Goal: Task Accomplishment & Management: Manage account settings

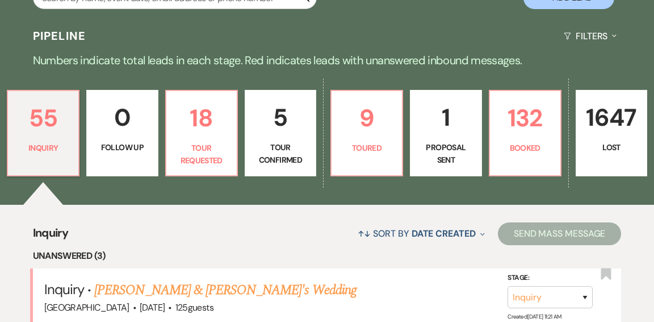
scroll to position [250, 0]
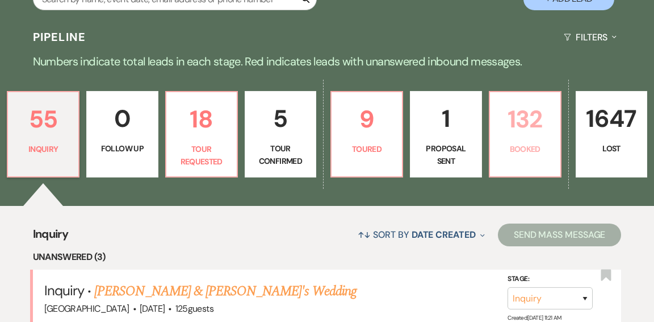
click at [501, 143] on p "Booked" at bounding box center [525, 149] width 57 height 12
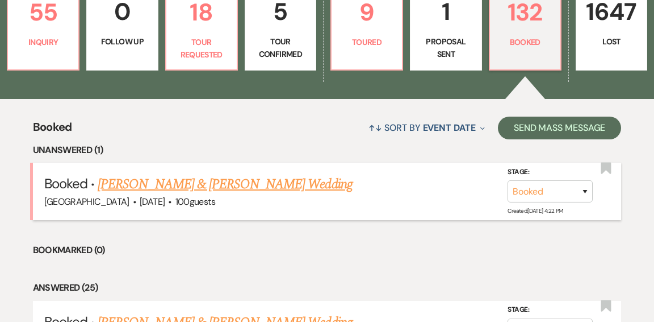
scroll to position [359, 0]
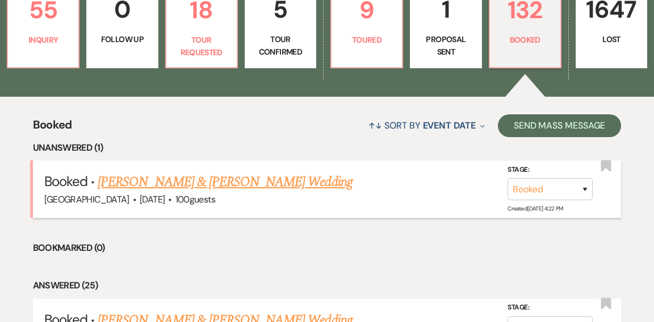
click at [203, 172] on link "[PERSON_NAME] & [PERSON_NAME] Wedding" at bounding box center [225, 182] width 254 height 20
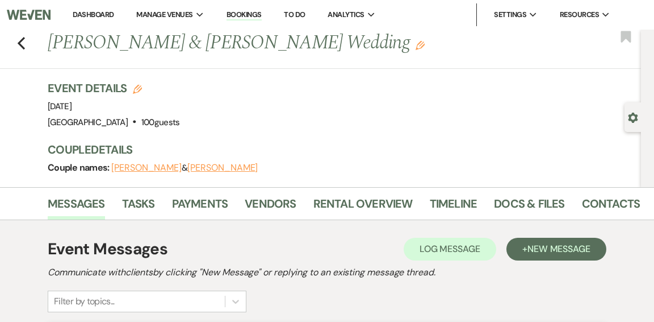
click at [89, 17] on link "Dashboard" at bounding box center [93, 15] width 41 height 10
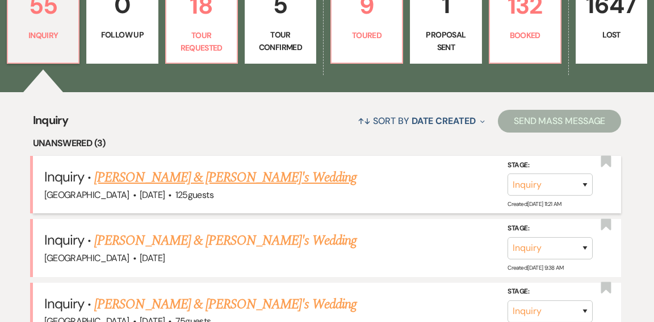
scroll to position [370, 0]
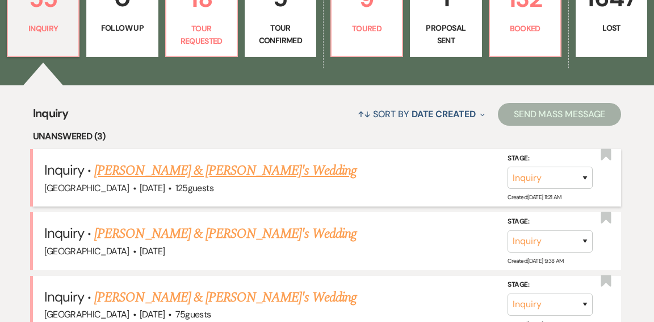
click at [182, 160] on link "[PERSON_NAME] & [PERSON_NAME]'s Wedding" at bounding box center [225, 170] width 262 height 20
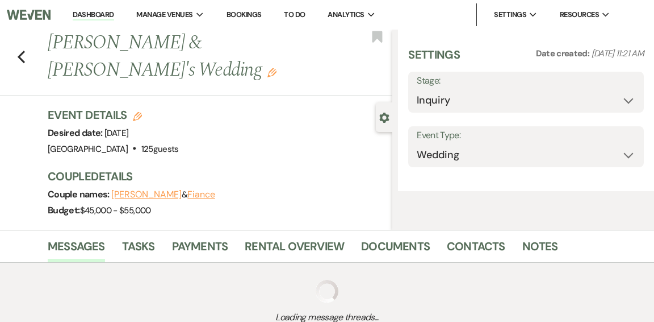
select select "5"
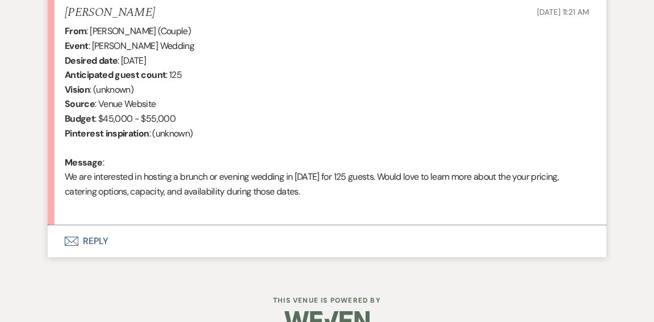
scroll to position [452, 0]
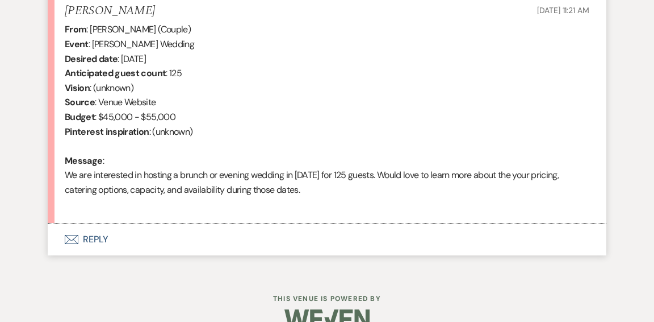
click at [102, 239] on button "Envelope Reply" at bounding box center [327, 239] width 559 height 32
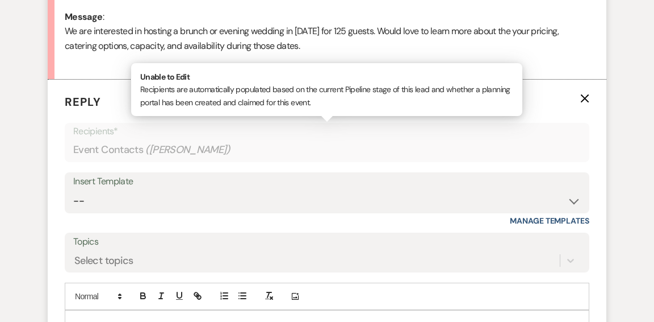
scroll to position [596, 0]
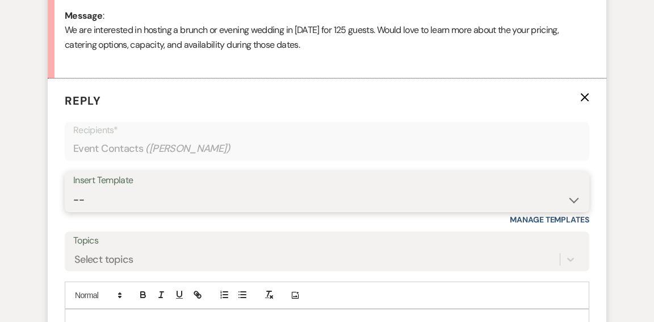
click at [577, 199] on select "-- Weven Planning Portal Introduction (Booked Events) Initial Inquiry Response …" at bounding box center [327, 200] width 508 height 22
select select "600"
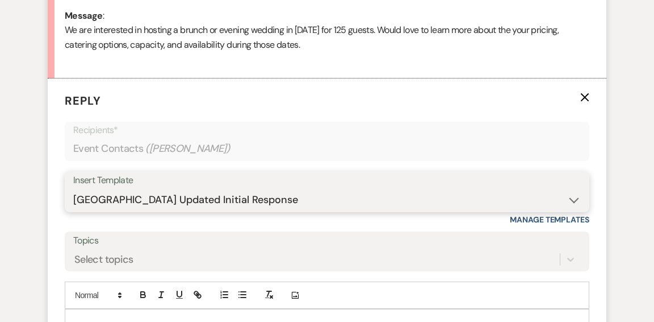
click at [73, 189] on select "-- Weven Planning Portal Introduction (Booked Events) Initial Inquiry Response …" at bounding box center [327, 200] width 508 height 22
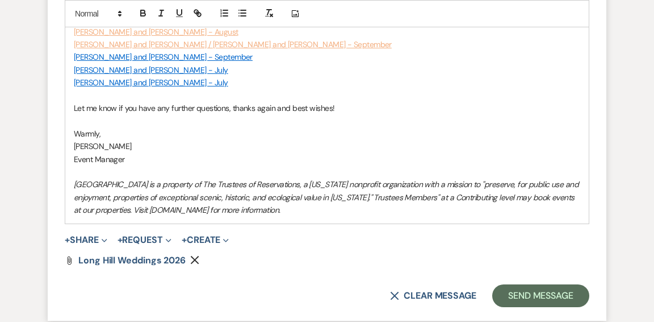
scroll to position [1255, 0]
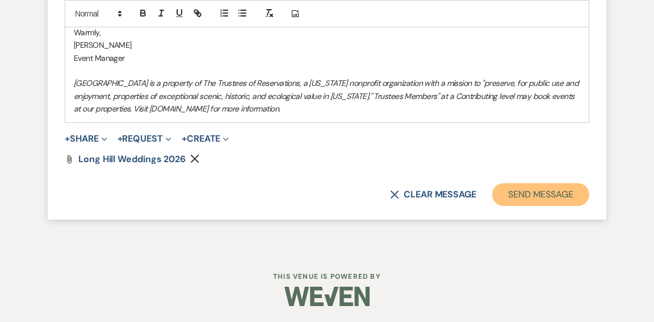
click at [528, 191] on button "Send Message" at bounding box center [541, 194] width 97 height 23
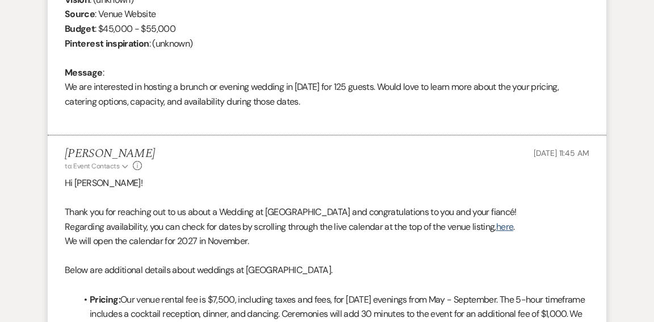
scroll to position [0, 0]
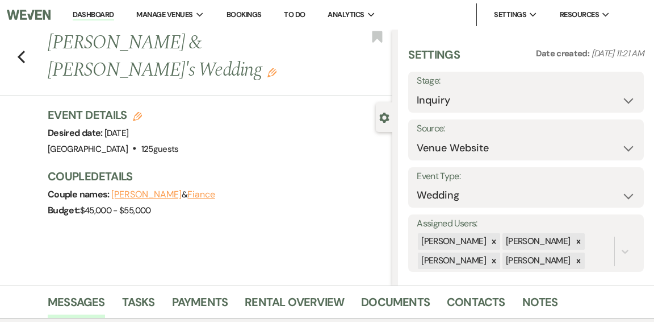
click at [84, 11] on link "Dashboard" at bounding box center [93, 15] width 41 height 11
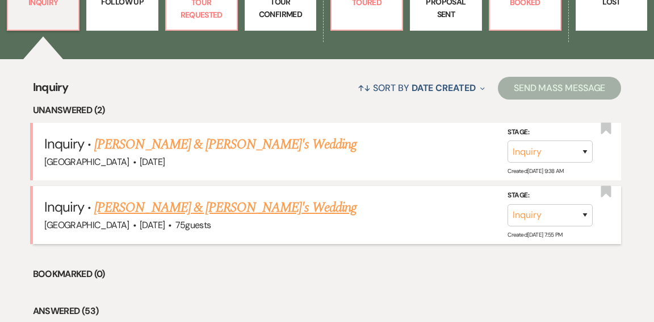
scroll to position [397, 0]
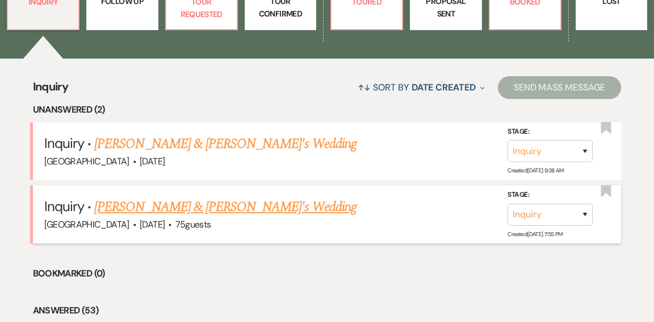
click at [228, 197] on link "[PERSON_NAME] & [PERSON_NAME]'s Wedding" at bounding box center [225, 207] width 262 height 20
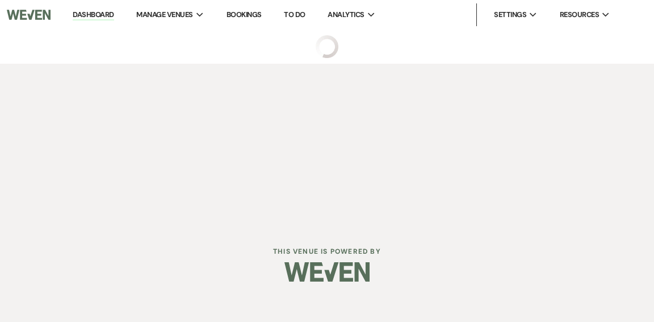
select select "5"
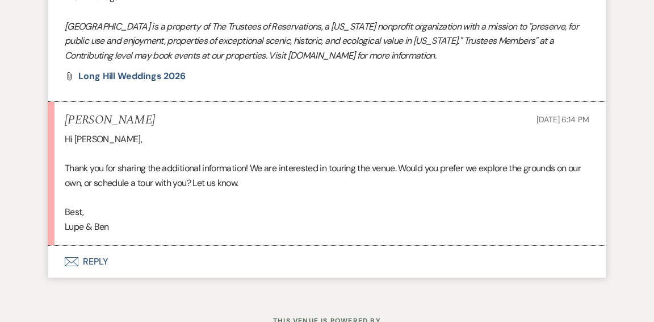
scroll to position [1191, 0]
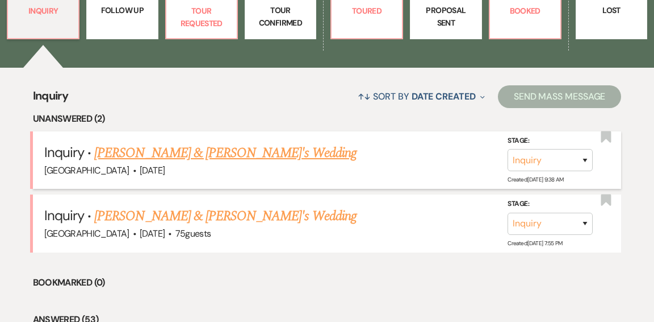
scroll to position [390, 0]
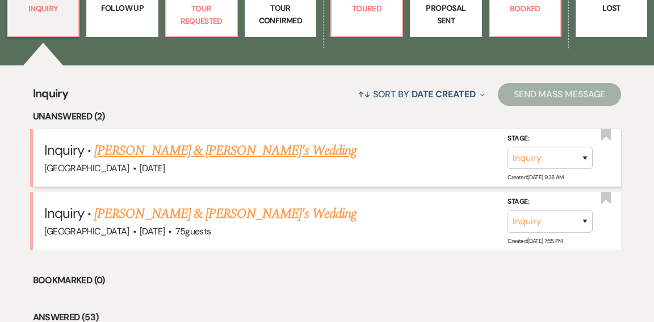
click at [179, 140] on link "[PERSON_NAME] & [PERSON_NAME]'s Wedding" at bounding box center [225, 150] width 262 height 20
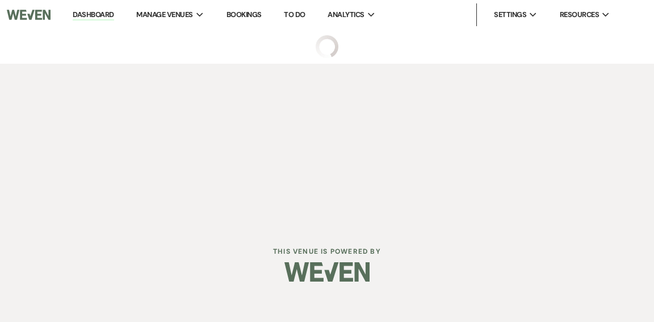
select select "5"
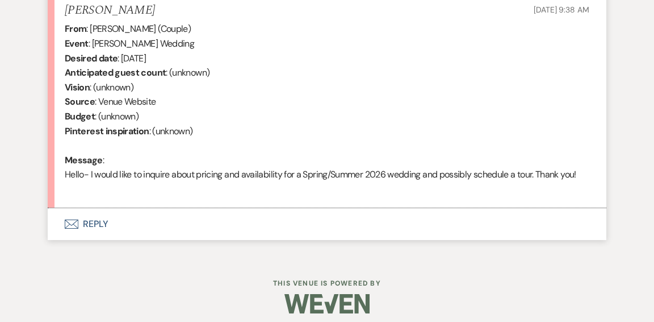
scroll to position [460, 0]
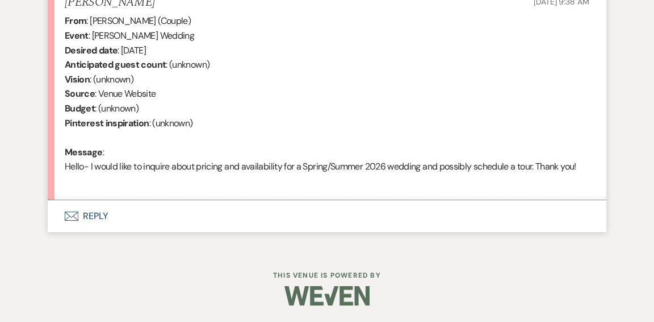
click at [99, 217] on button "Envelope Reply" at bounding box center [327, 216] width 559 height 32
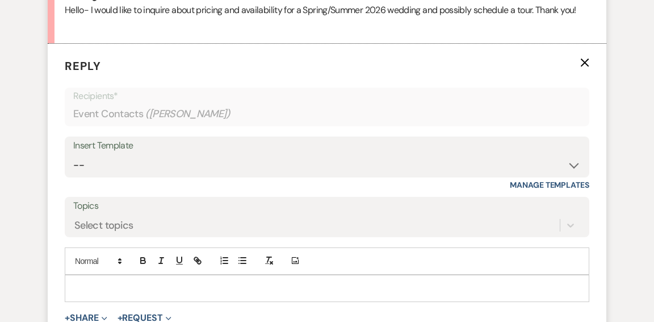
scroll to position [621, 0]
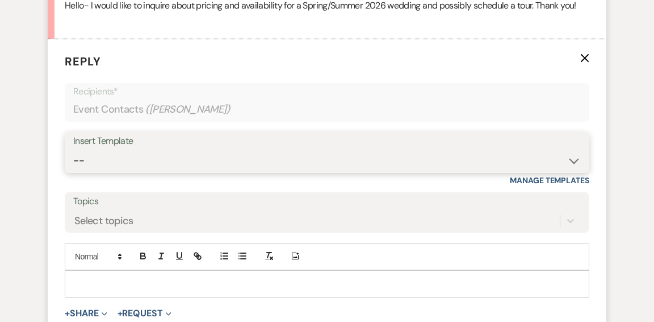
click at [569, 154] on select "-- Weven Planning Portal Introduction (Booked Events) Initial Inquiry Response …" at bounding box center [327, 160] width 508 height 22
select select "600"
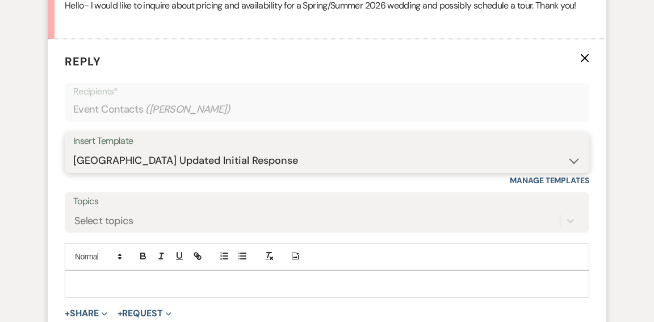
click at [73, 149] on select "-- Weven Planning Portal Introduction (Booked Events) Initial Inquiry Response …" at bounding box center [327, 160] width 508 height 22
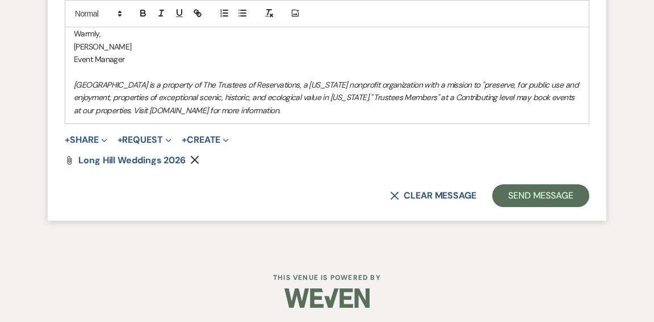
scroll to position [1241, 0]
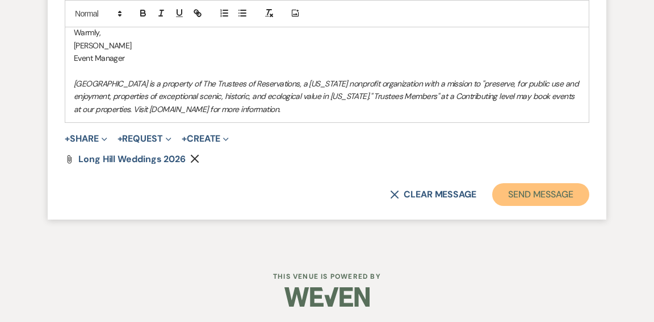
click at [548, 195] on button "Send Message" at bounding box center [541, 194] width 97 height 23
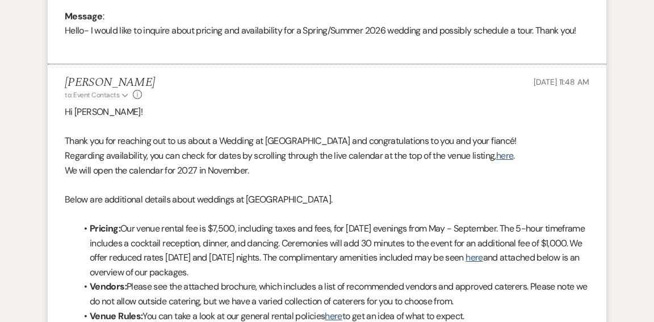
scroll to position [0, 0]
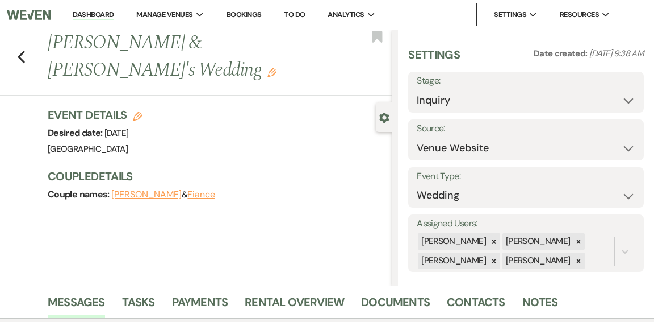
click at [98, 14] on link "Dashboard" at bounding box center [93, 15] width 41 height 11
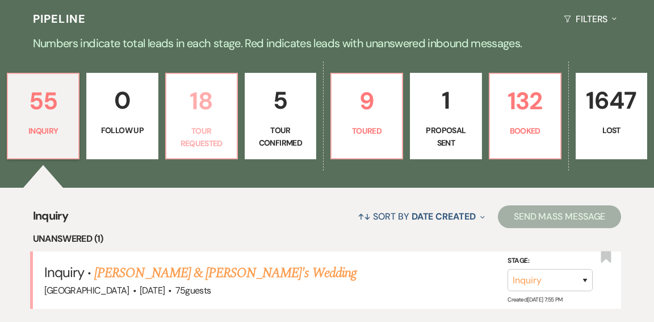
scroll to position [260, 0]
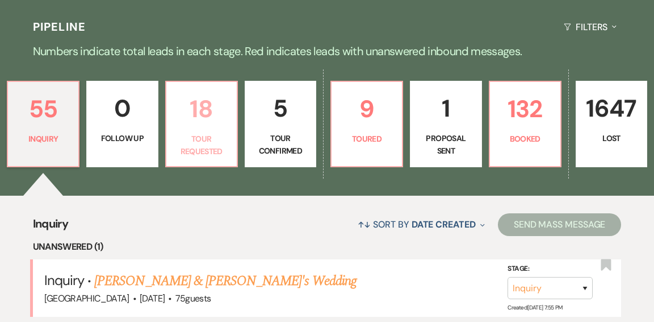
click at [211, 132] on p "Tour Requested" at bounding box center [201, 145] width 57 height 26
select select "2"
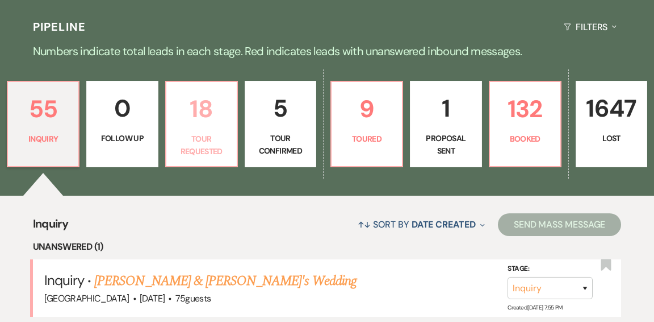
select select "2"
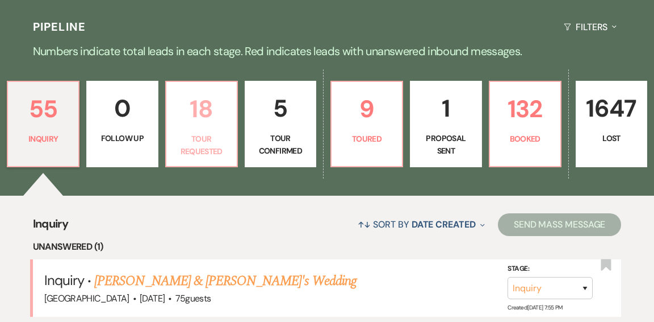
select select "2"
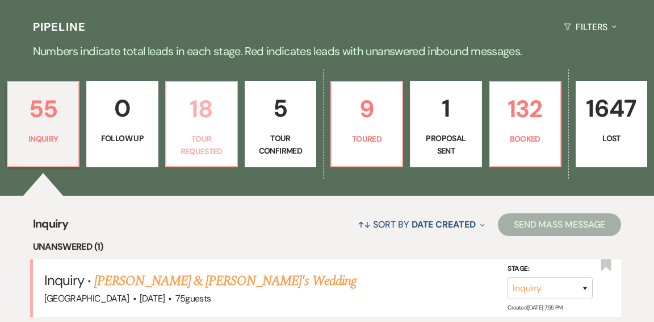
select select "2"
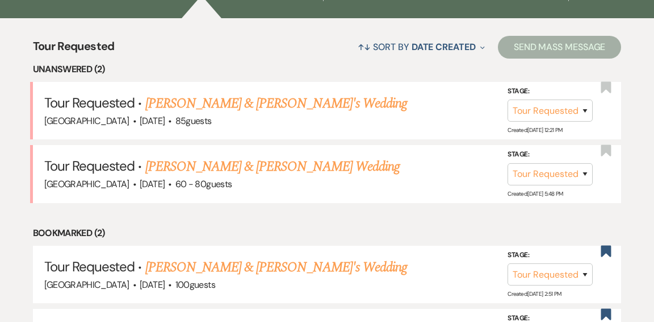
scroll to position [439, 0]
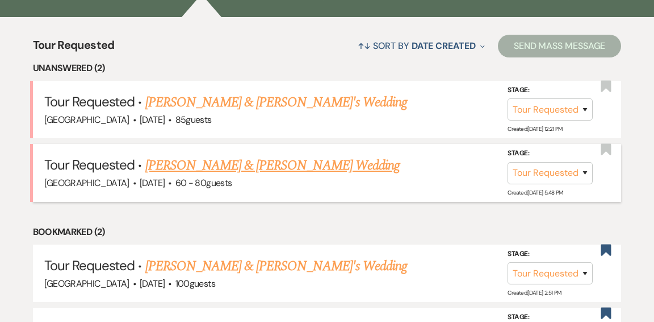
click at [241, 155] on link "David Farrar & Maeve Robertson's Wedding" at bounding box center [272, 165] width 254 height 20
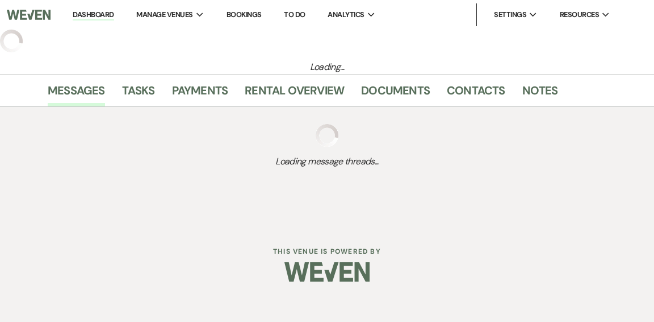
select select "2"
select select "1"
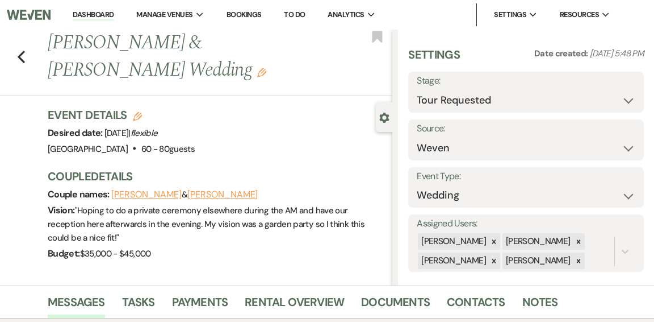
click at [91, 15] on link "Dashboard" at bounding box center [93, 15] width 41 height 11
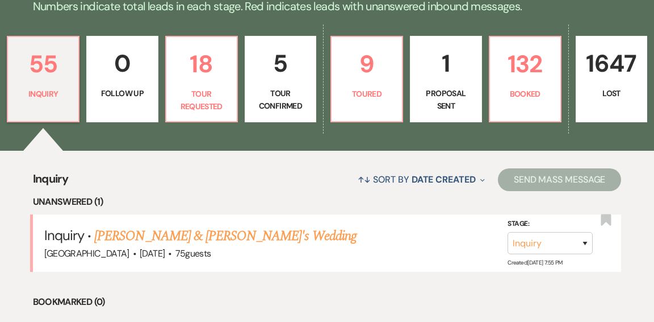
scroll to position [307, 0]
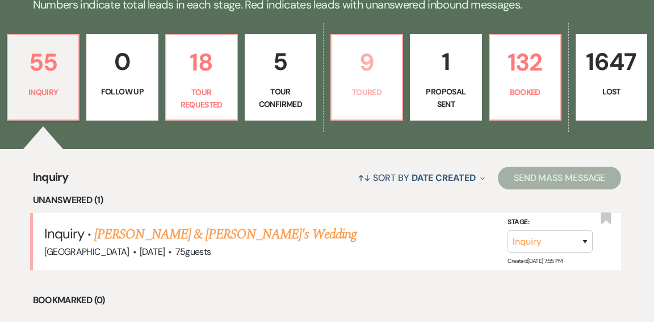
click at [364, 76] on link "9 Toured" at bounding box center [367, 77] width 73 height 86
select select "5"
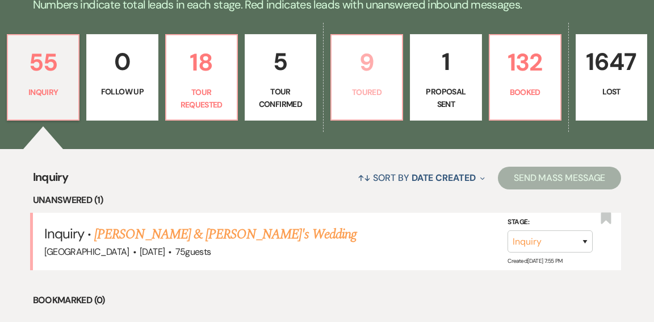
select select "5"
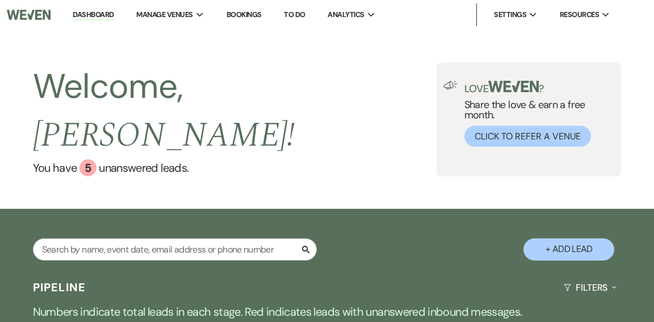
click at [81, 13] on link "Dashboard" at bounding box center [93, 15] width 41 height 11
click at [82, 15] on link "Dashboard" at bounding box center [93, 15] width 41 height 11
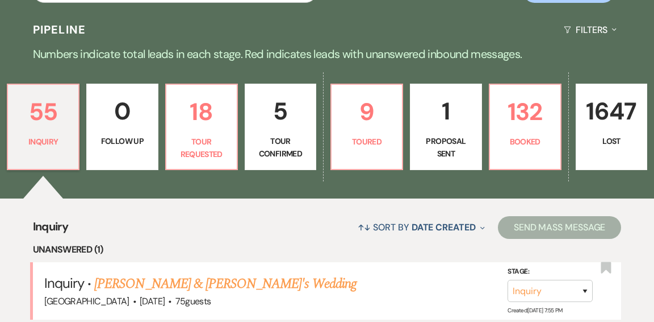
scroll to position [258, 0]
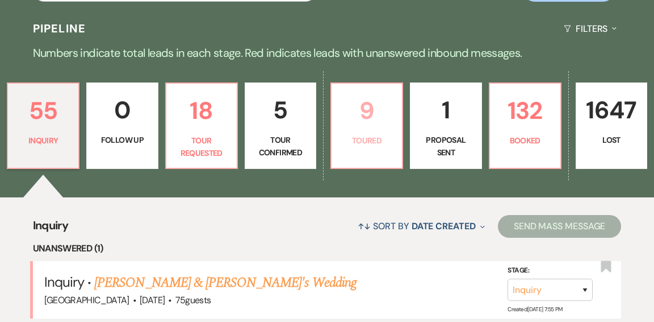
click at [350, 107] on link "9 Toured" at bounding box center [367, 125] width 73 height 86
select select "5"
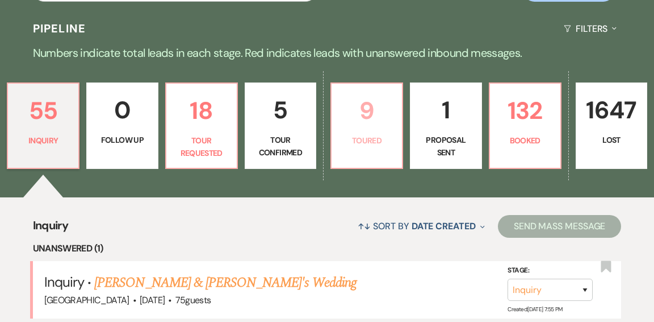
select select "5"
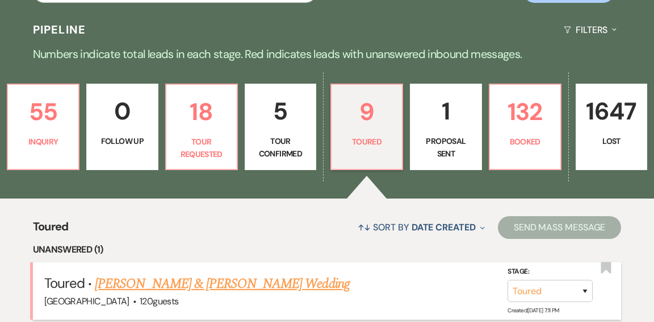
scroll to position [255, 0]
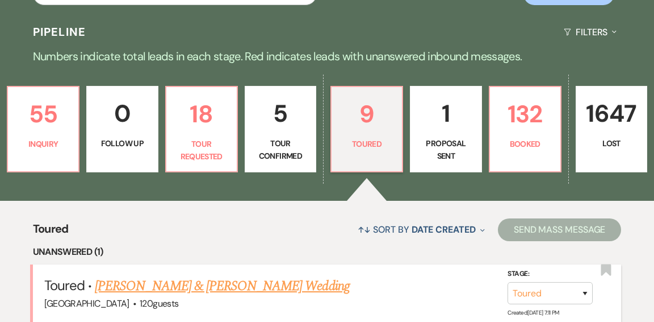
click at [202, 276] on link "Shannon Youngberg & Ryan's Wedding" at bounding box center [222, 286] width 254 height 20
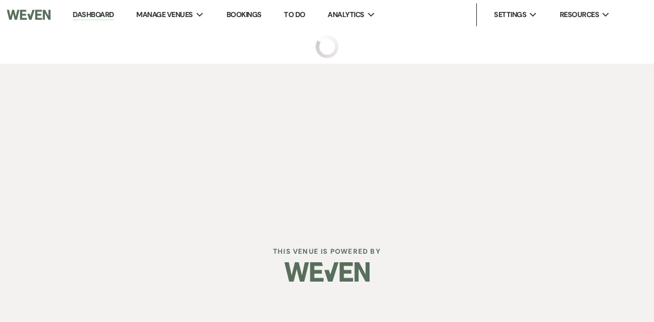
select select "5"
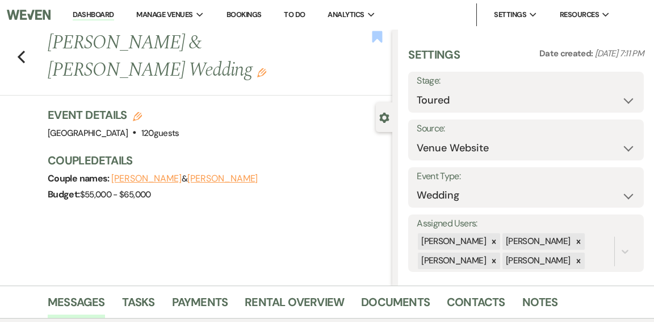
click at [380, 38] on use "button" at bounding box center [378, 36] width 10 height 11
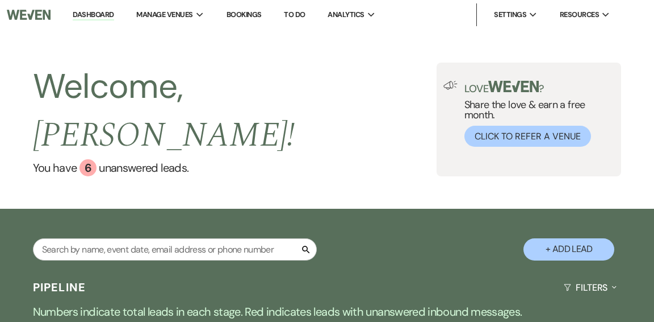
click at [248, 15] on link "Bookings" at bounding box center [244, 15] width 35 height 10
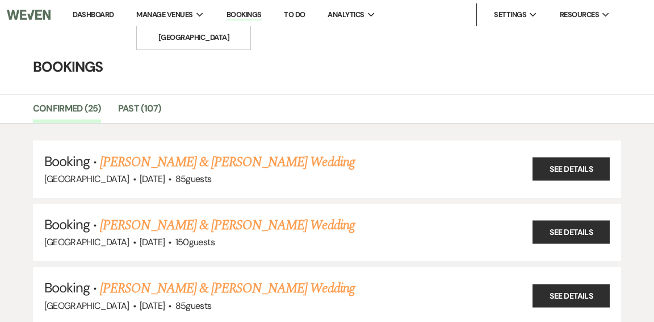
click at [168, 16] on span "Manage Venues" at bounding box center [164, 14] width 56 height 11
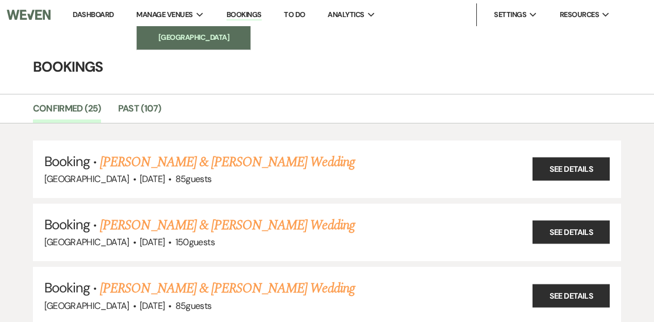
click at [176, 41] on li "[GEOGRAPHIC_DATA]" at bounding box center [194, 37] width 102 height 11
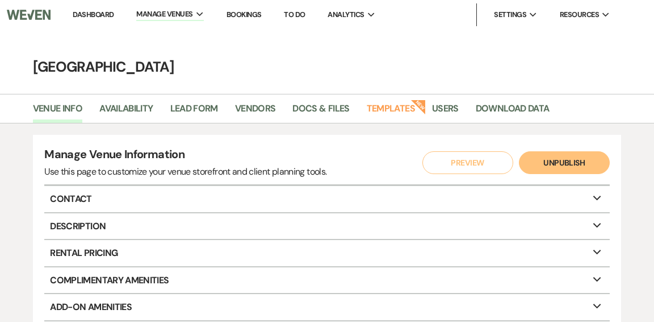
click at [85, 14] on link "Dashboard" at bounding box center [93, 15] width 41 height 10
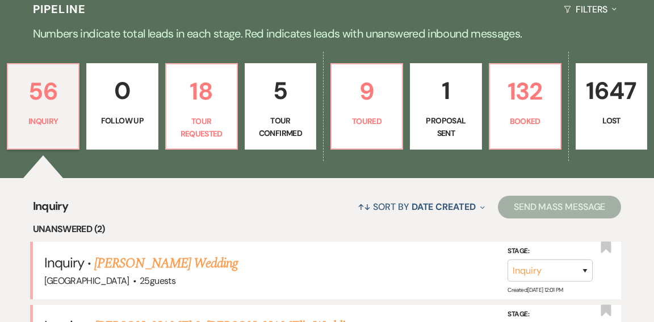
scroll to position [279, 0]
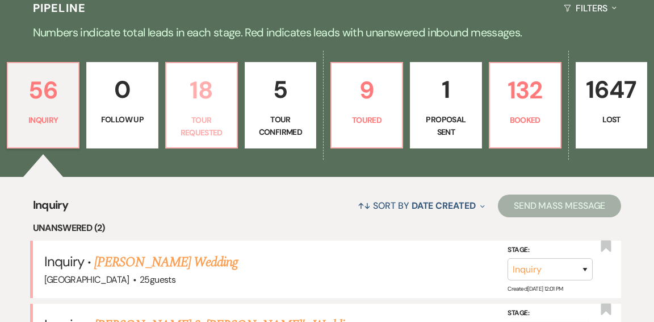
click at [200, 85] on link "18 Tour Requested" at bounding box center [201, 105] width 73 height 86
select select "2"
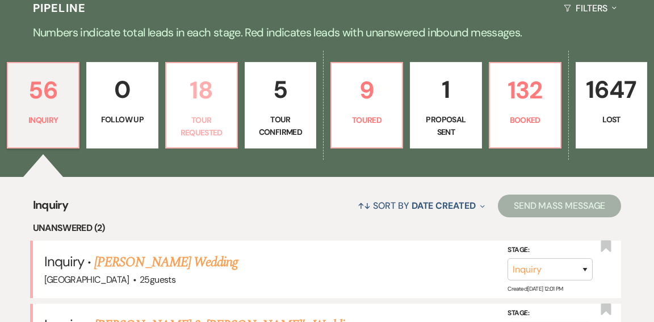
select select "2"
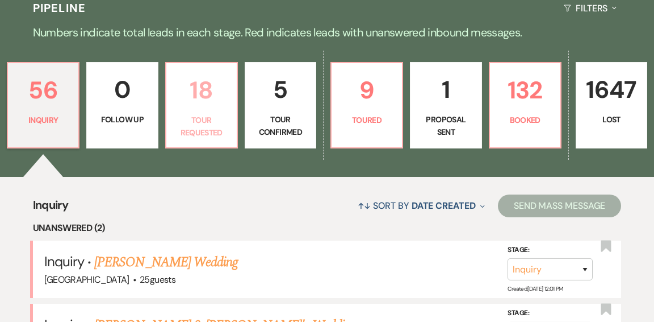
select select "2"
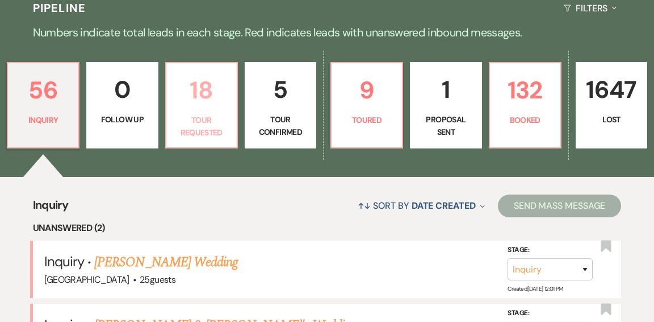
select select "2"
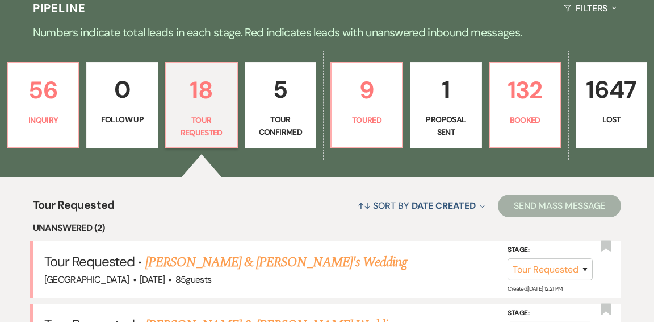
click at [286, 113] on p "Tour Confirmed" at bounding box center [280, 126] width 57 height 26
select select "4"
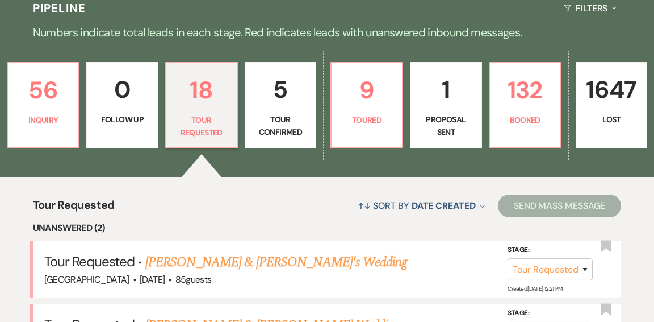
select select "4"
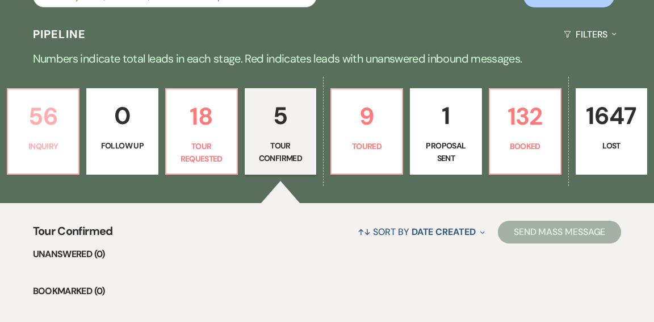
scroll to position [254, 0]
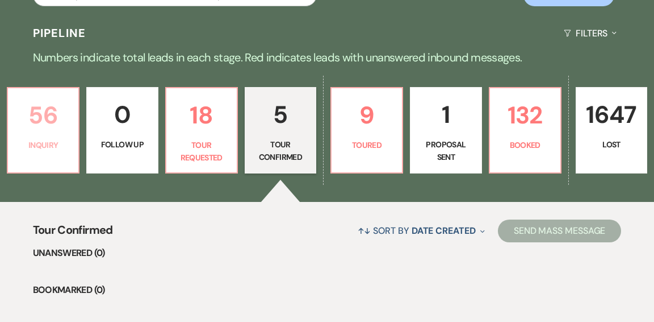
click at [60, 108] on link "56 Inquiry" at bounding box center [43, 130] width 73 height 86
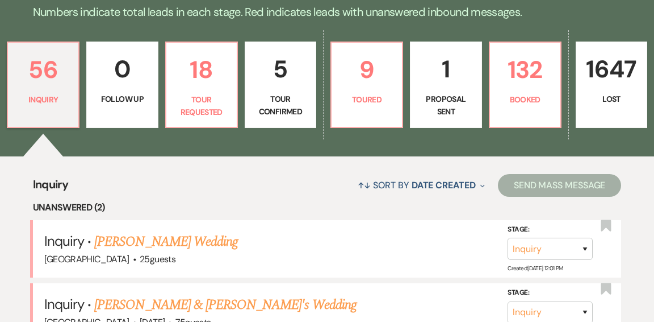
scroll to position [304, 0]
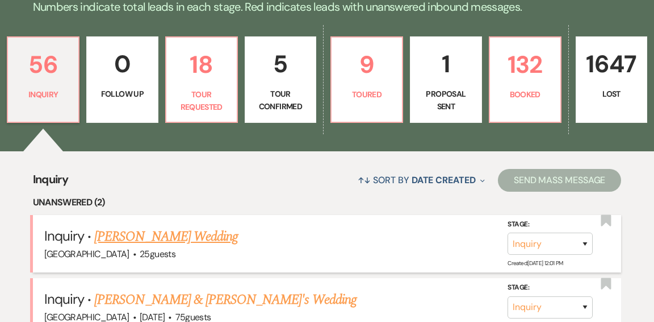
click at [189, 226] on link "Samantha Pescosolido's Wedding" at bounding box center [166, 236] width 144 height 20
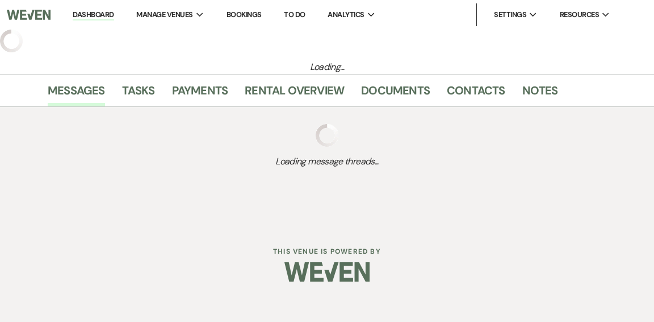
select select "4"
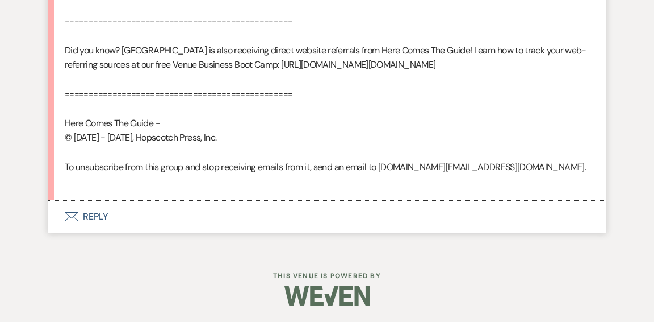
scroll to position [911, 0]
click at [98, 214] on button "Envelope Reply" at bounding box center [327, 216] width 559 height 32
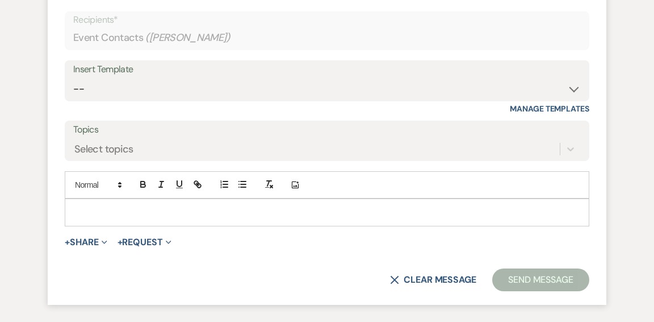
scroll to position [1132, 0]
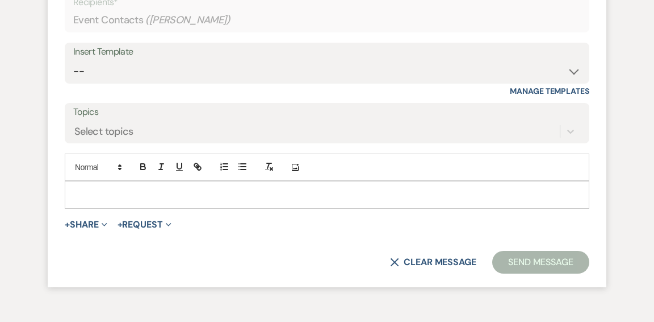
click at [252, 201] on p at bounding box center [327, 194] width 507 height 12
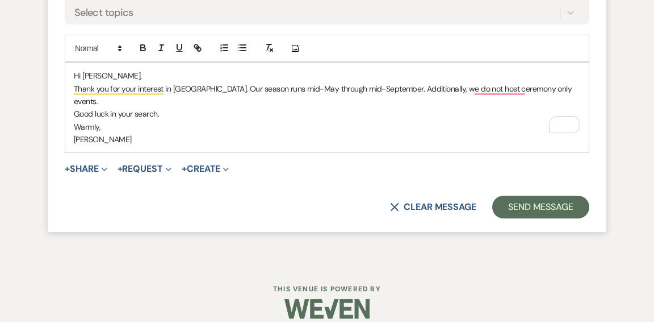
scroll to position [1279, 0]
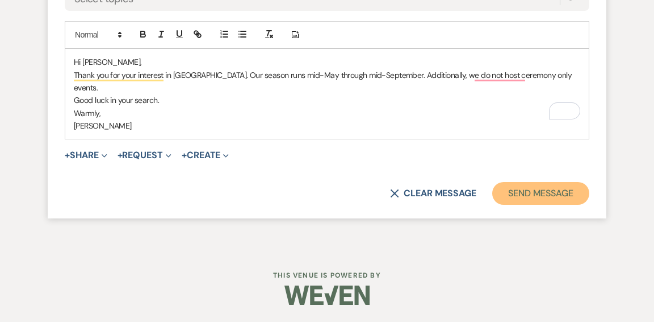
click at [529, 194] on button "Send Message" at bounding box center [541, 193] width 97 height 23
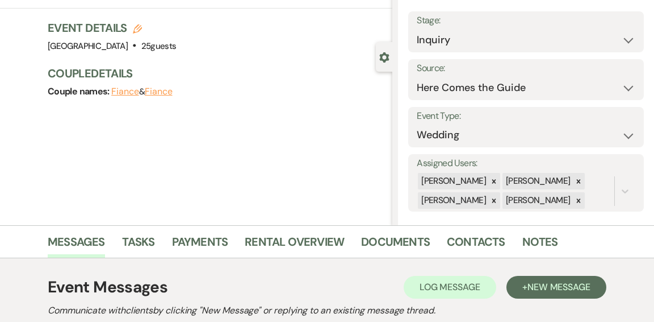
scroll to position [0, 0]
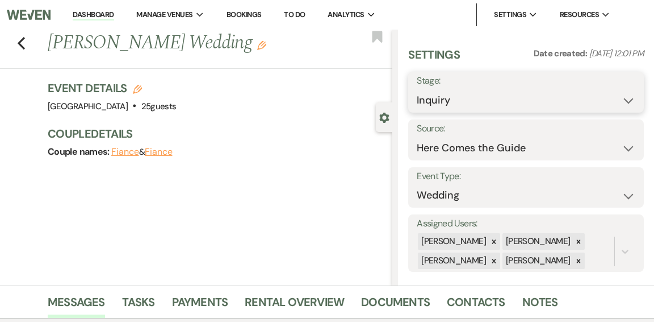
click at [627, 102] on select "Inquiry Follow Up Tour Requested Tour Confirmed Toured Proposal Sent Booked Lost" at bounding box center [526, 100] width 219 height 22
select select "8"
click at [417, 89] on select "Inquiry Follow Up Tour Requested Tour Confirmed Toured Proposal Sent Booked Lost" at bounding box center [526, 100] width 219 height 22
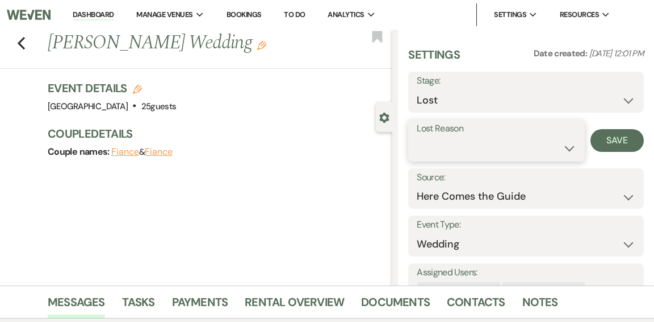
click at [561, 148] on select "Booked Elsewhere Budget Date Unavailable No Response Not a Good Match Capacity …" at bounding box center [497, 148] width 160 height 22
select select "8"
click at [417, 137] on select "Booked Elsewhere Budget Date Unavailable No Response Not a Good Match Capacity …" at bounding box center [497, 148] width 160 height 22
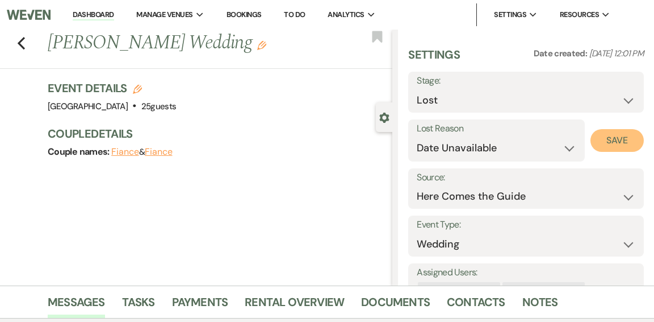
click at [602, 137] on button "Save" at bounding box center [617, 140] width 53 height 23
click at [94, 15] on link "Dashboard" at bounding box center [93, 15] width 41 height 11
select select "8"
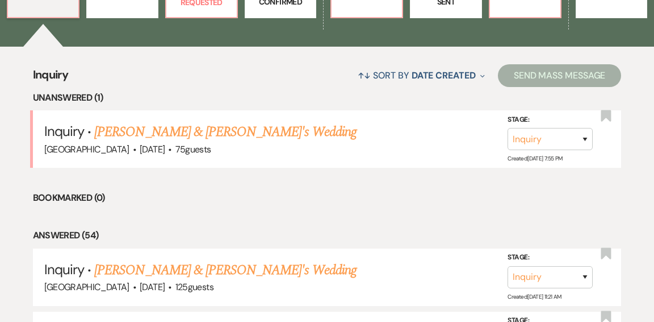
scroll to position [411, 0]
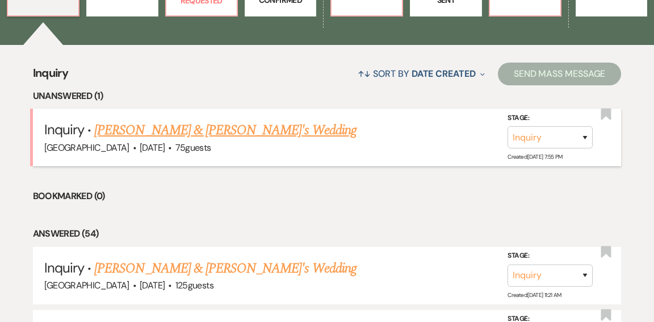
click at [193, 120] on link "[PERSON_NAME] & [PERSON_NAME]'s Wedding" at bounding box center [225, 130] width 262 height 20
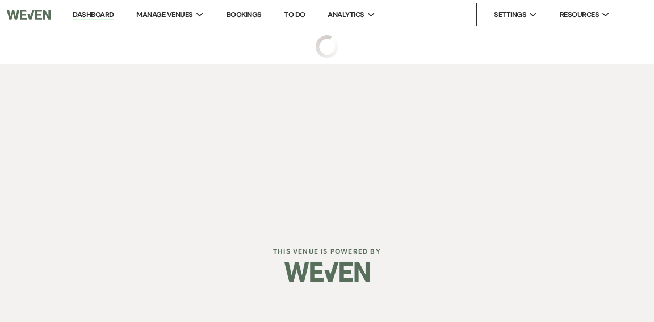
select select "5"
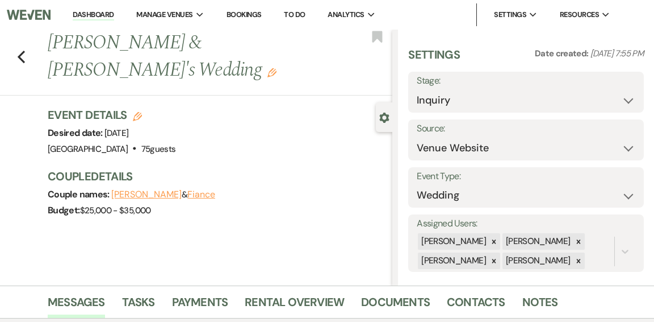
click at [101, 14] on link "Dashboard" at bounding box center [93, 15] width 41 height 11
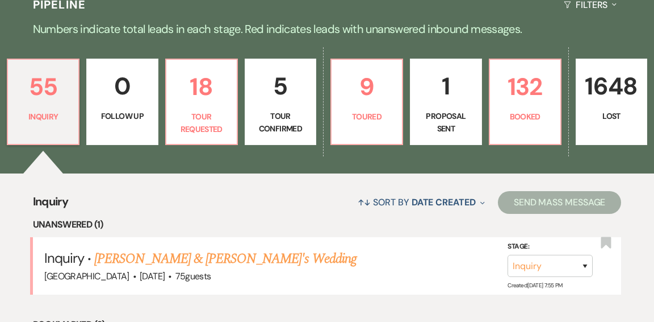
click at [291, 67] on p "5" at bounding box center [280, 86] width 57 height 38
select select "4"
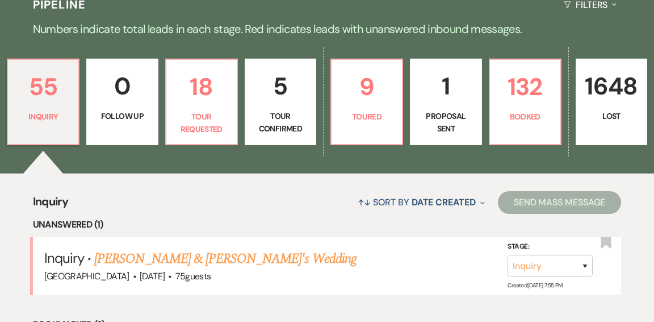
select select "4"
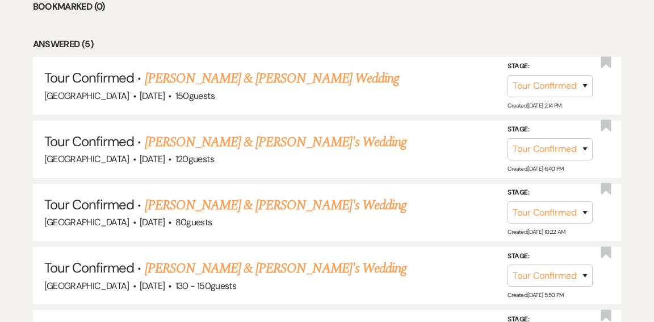
scroll to position [536, 0]
click at [268, 132] on link "Carolyn Lovvoll & Tom's Wedding" at bounding box center [276, 142] width 262 height 20
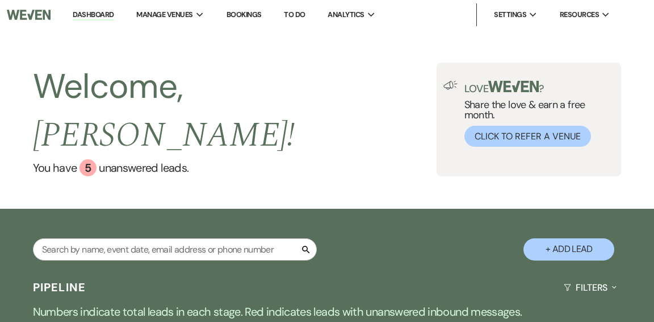
select select "4"
select select "5"
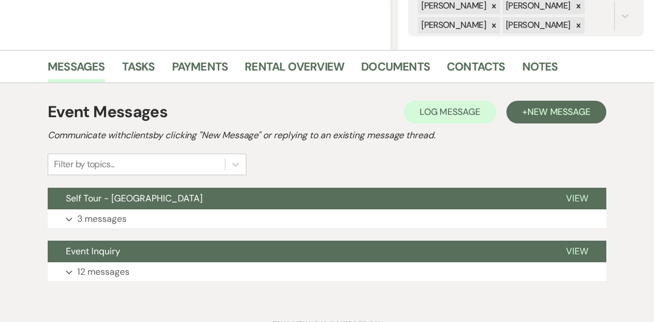
scroll to position [284, 0]
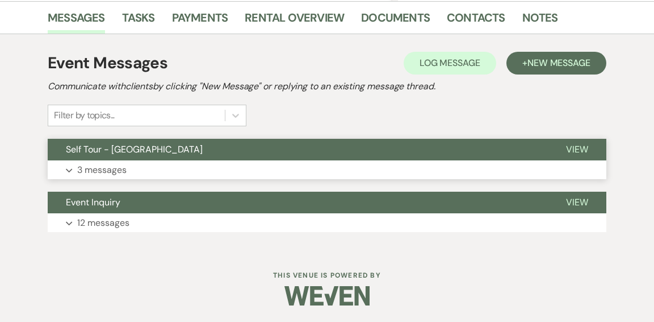
click at [261, 144] on button "Self Tour - [GEOGRAPHIC_DATA]" at bounding box center [298, 150] width 500 height 22
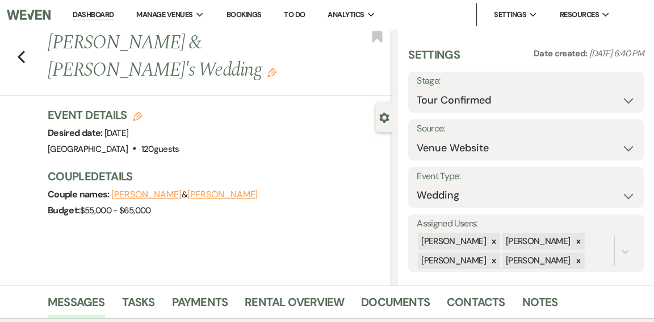
scroll to position [10, 0]
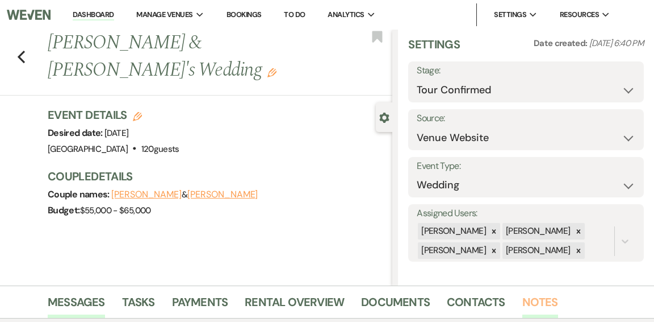
click at [532, 299] on link "Notes" at bounding box center [541, 305] width 36 height 25
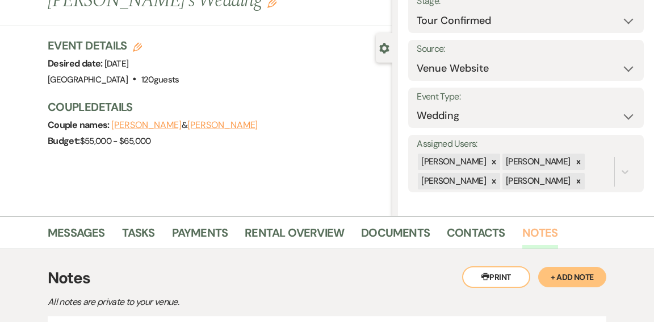
scroll to position [61, 0]
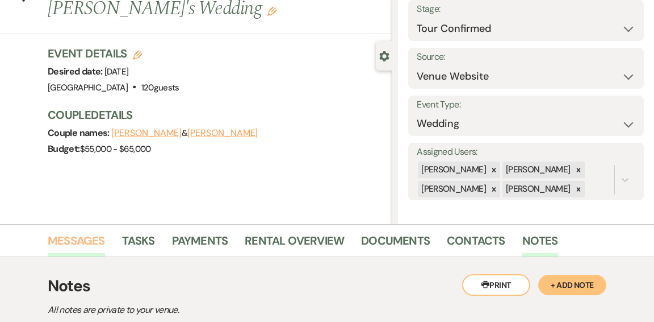
click at [81, 240] on link "Messages" at bounding box center [76, 243] width 57 height 25
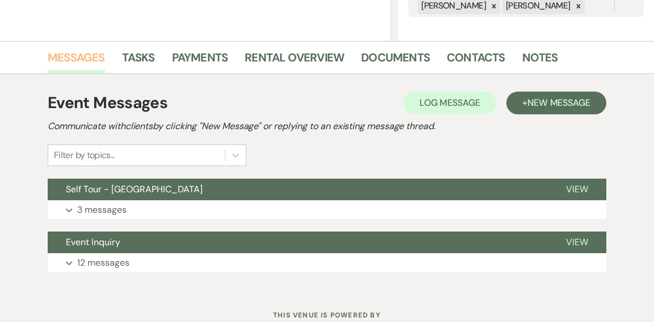
scroll to position [284, 0]
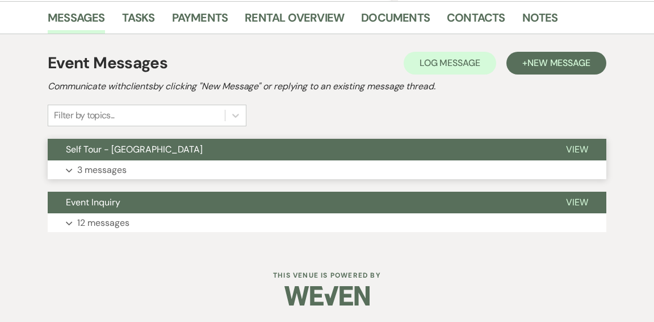
click at [232, 160] on button "Expand 3 messages" at bounding box center [327, 169] width 559 height 19
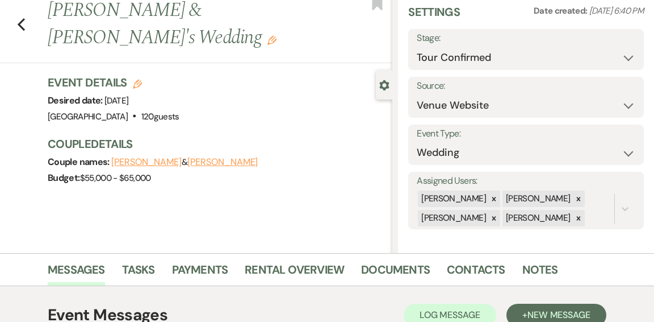
scroll to position [0, 0]
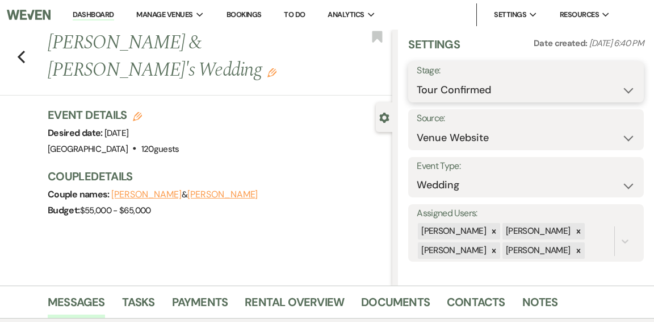
click at [633, 90] on select "Inquiry Follow Up Tour Requested Tour Confirmed Toured Proposal Sent Booked Lost" at bounding box center [526, 90] width 219 height 22
select select "5"
click at [417, 79] on select "Inquiry Follow Up Tour Requested Tour Confirmed Toured Proposal Sent Booked Lost" at bounding box center [526, 90] width 219 height 22
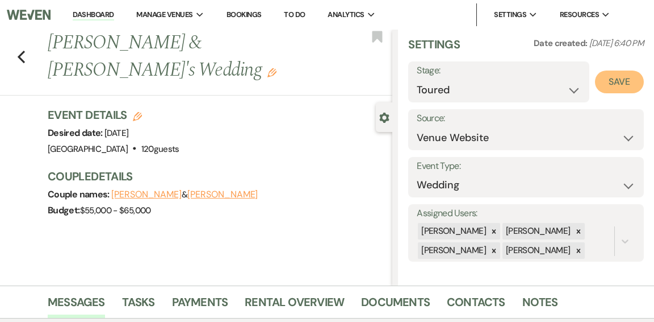
click at [631, 84] on button "Save" at bounding box center [619, 81] width 49 height 23
click at [19, 51] on use "button" at bounding box center [21, 57] width 7 height 12
select select "4"
select select "5"
select select "4"
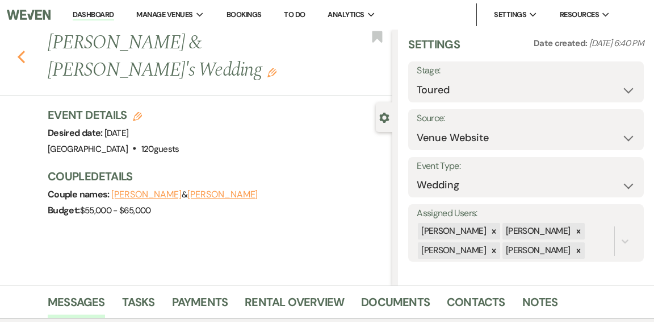
select select "4"
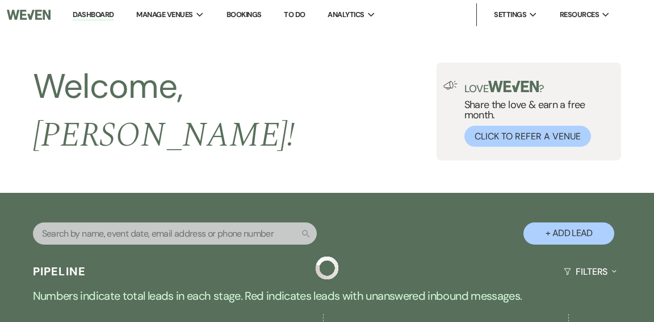
scroll to position [536, 0]
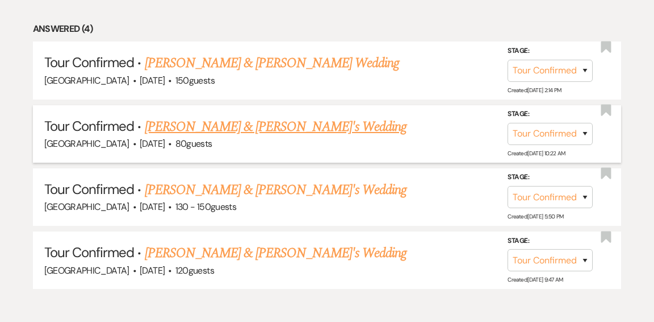
click at [239, 116] on link "Hannah Martinez & Fiance's Wedding" at bounding box center [276, 126] width 262 height 20
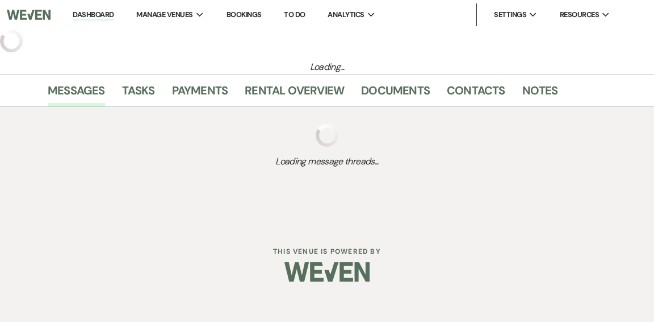
select select "4"
select select "5"
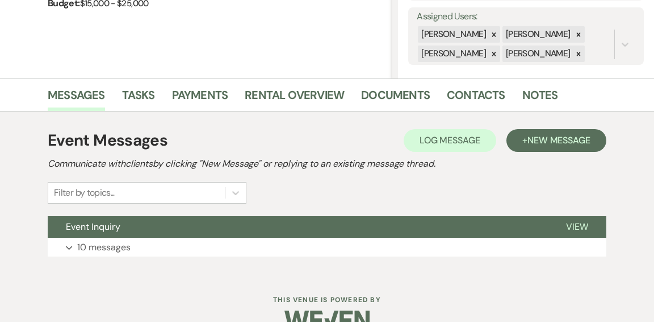
scroll to position [231, 0]
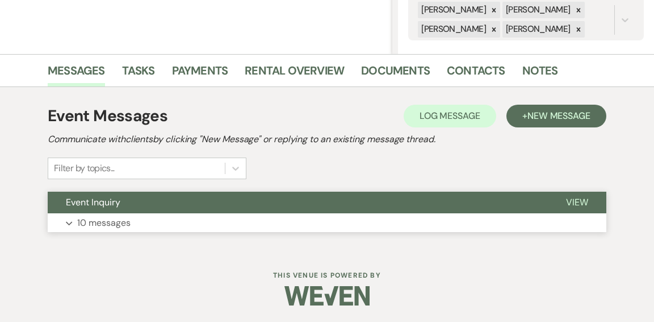
click at [244, 205] on button "Event Inquiry" at bounding box center [298, 202] width 500 height 22
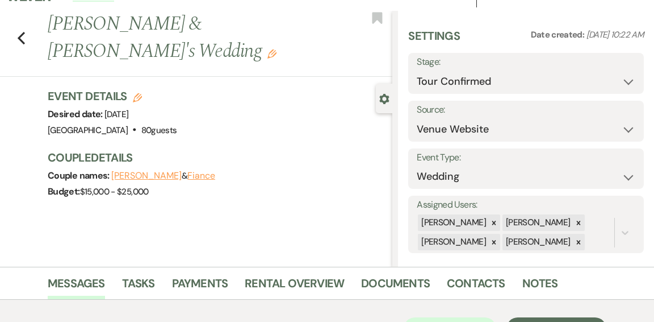
scroll to position [0, 0]
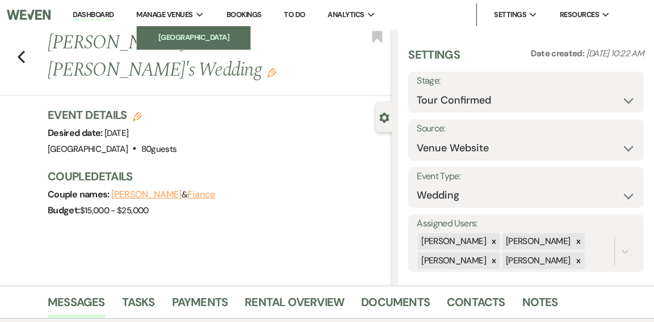
click at [185, 35] on li "[GEOGRAPHIC_DATA]" at bounding box center [194, 37] width 102 height 11
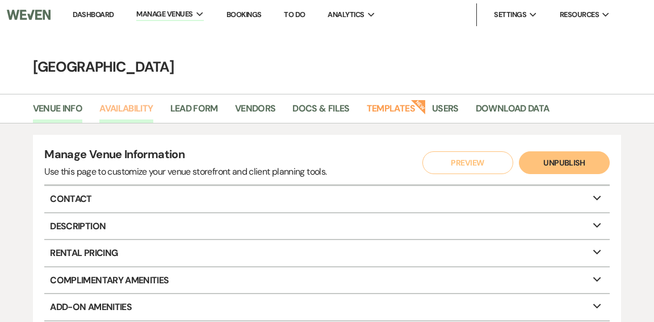
click at [131, 108] on link "Availability" at bounding box center [125, 112] width 53 height 22
select select "2"
select select "2026"
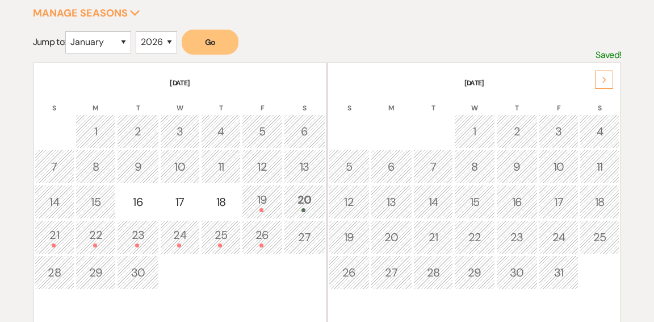
scroll to position [191, 0]
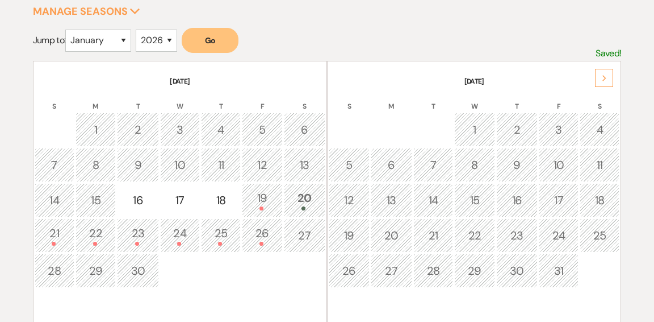
click at [606, 80] on icon "Next" at bounding box center [605, 78] width 6 height 7
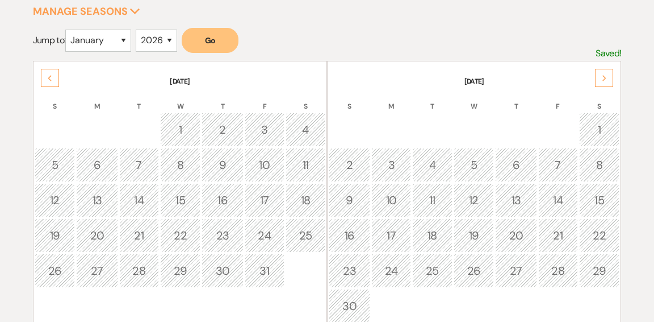
click at [606, 80] on icon "Next" at bounding box center [605, 78] width 6 height 7
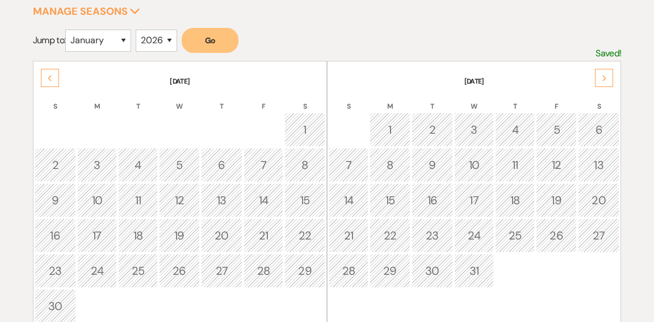
click at [606, 80] on icon "Next" at bounding box center [605, 78] width 6 height 7
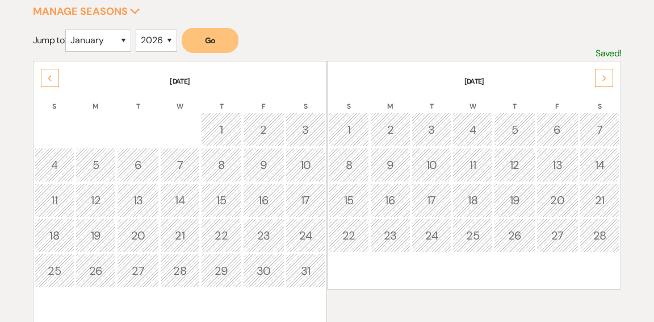
click at [606, 80] on icon "Next" at bounding box center [605, 78] width 6 height 7
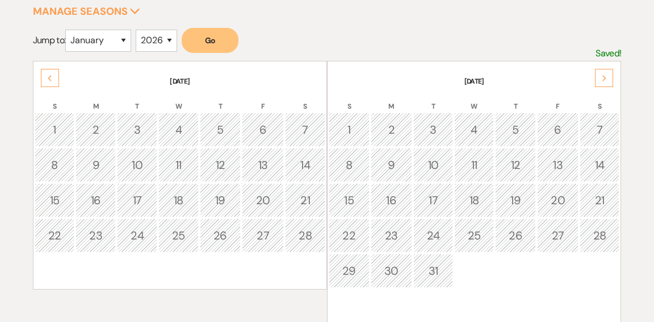
click at [606, 80] on icon "Next" at bounding box center [605, 78] width 6 height 7
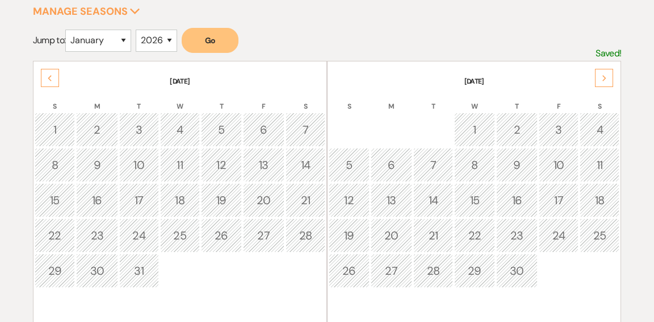
click at [606, 80] on icon "Next" at bounding box center [605, 78] width 6 height 7
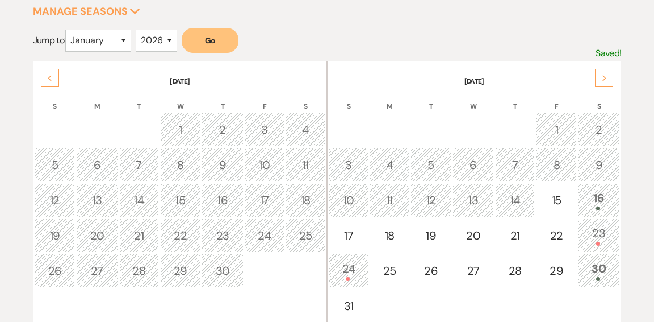
click at [606, 80] on icon "Next" at bounding box center [605, 78] width 6 height 7
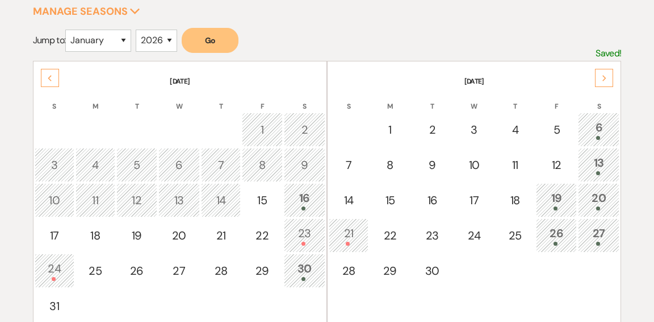
click at [606, 80] on icon "Next" at bounding box center [605, 78] width 6 height 7
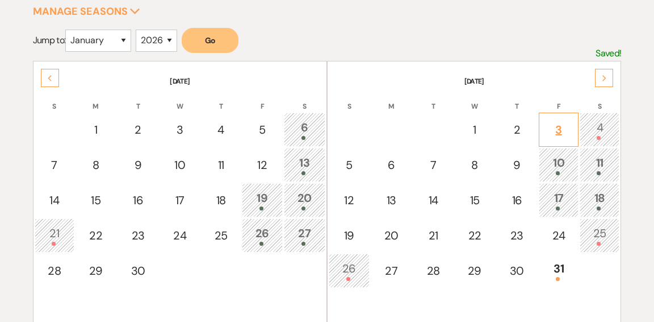
click at [567, 129] on div "3" at bounding box center [558, 129] width 27 height 17
select select "other"
select select "false"
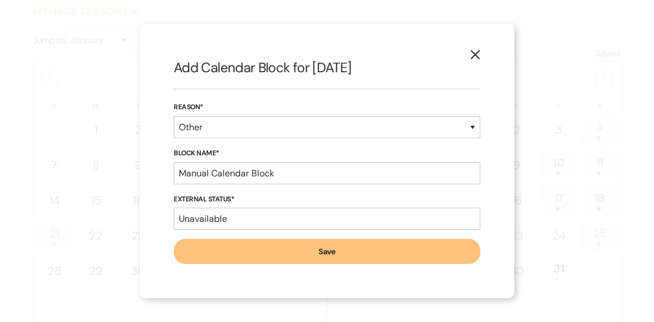
click at [331, 252] on button "Save" at bounding box center [327, 251] width 307 height 25
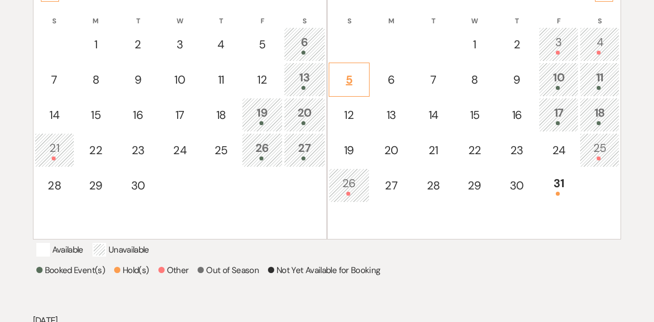
scroll to position [279, 0]
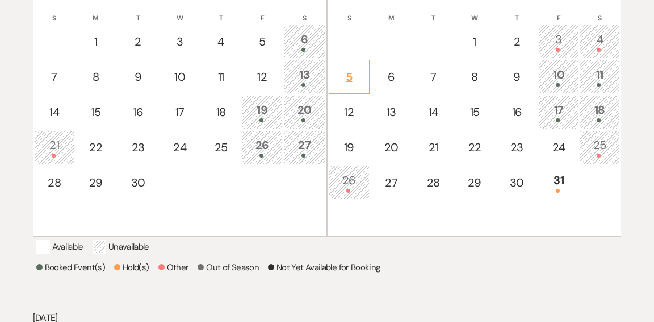
click at [355, 91] on td "5" at bounding box center [349, 77] width 41 height 34
select select "other"
select select "false"
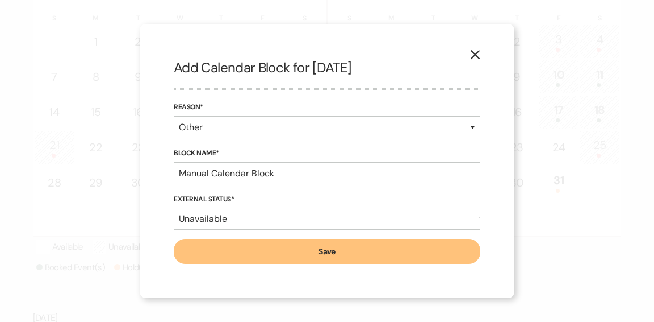
click at [323, 252] on button "Save" at bounding box center [327, 251] width 307 height 25
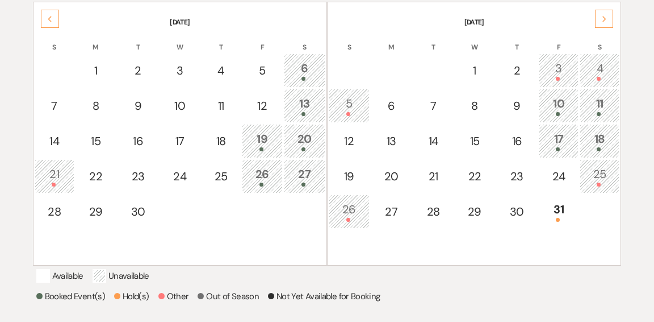
scroll to position [250, 0]
click at [354, 143] on div "12" at bounding box center [349, 140] width 28 height 17
select select "other"
select select "false"
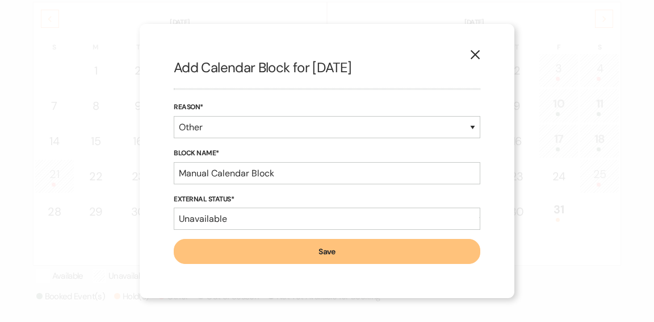
click at [318, 260] on button "Save" at bounding box center [327, 251] width 307 height 25
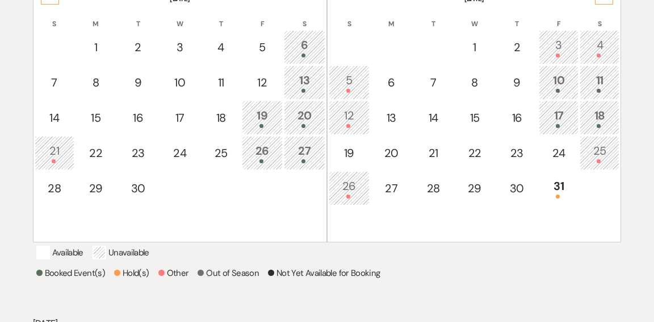
scroll to position [270, 0]
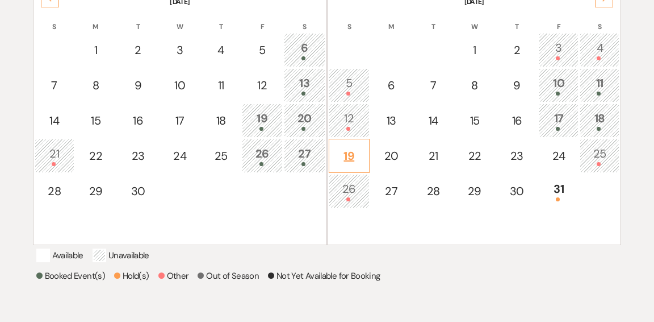
click at [345, 156] on div "19" at bounding box center [349, 155] width 28 height 17
select select "other"
select select "false"
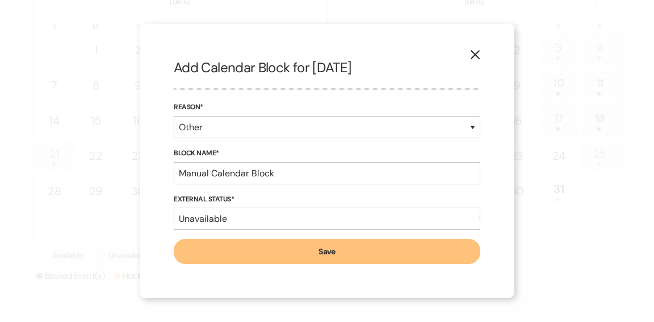
click at [321, 251] on button "Save" at bounding box center [327, 251] width 307 height 25
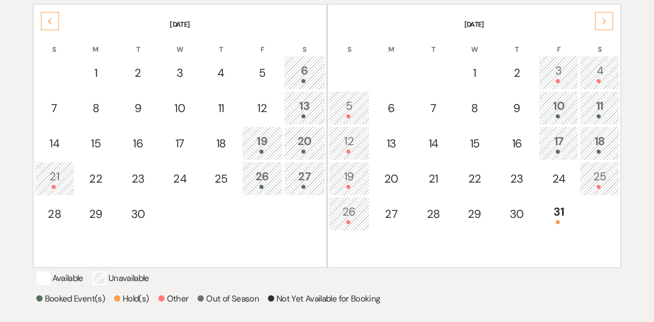
scroll to position [248, 0]
click at [568, 182] on div "24" at bounding box center [559, 178] width 28 height 17
select select "other"
select select "false"
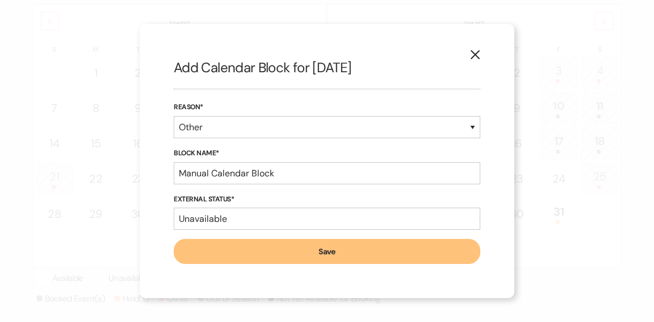
click at [359, 249] on button "Save" at bounding box center [327, 251] width 307 height 25
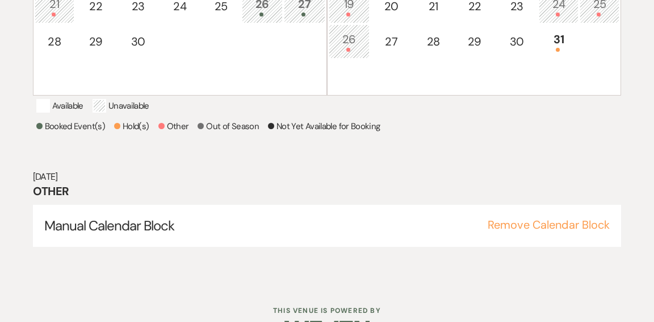
scroll to position [421, 0]
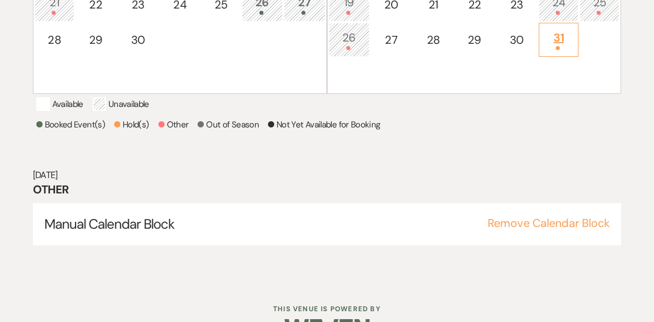
click at [552, 47] on div at bounding box center [558, 48] width 27 height 4
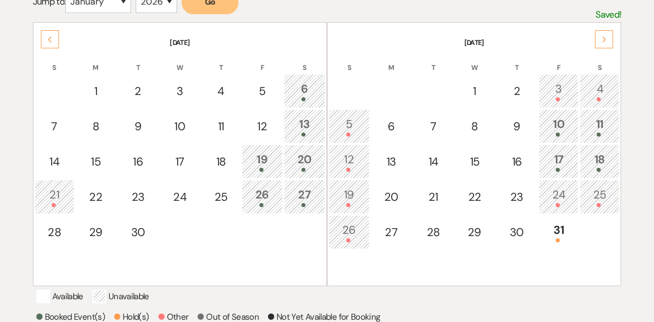
scroll to position [227, 0]
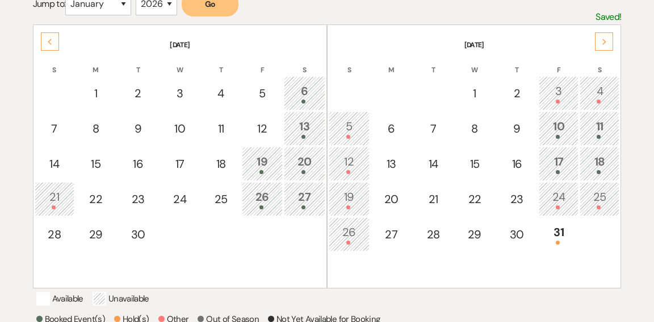
click at [603, 41] on icon "Next" at bounding box center [605, 42] width 6 height 7
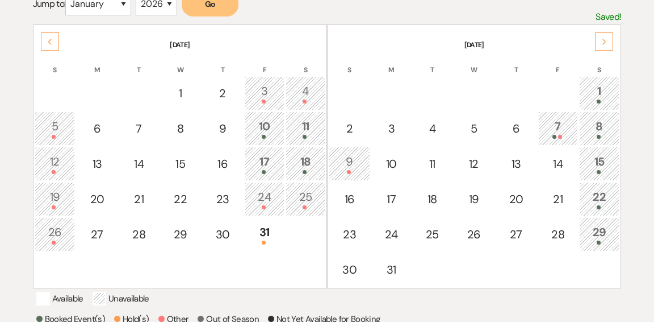
click at [602, 41] on icon "Next" at bounding box center [605, 42] width 6 height 7
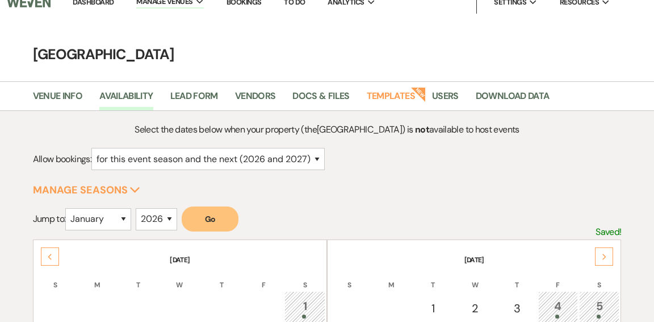
scroll to position [0, 0]
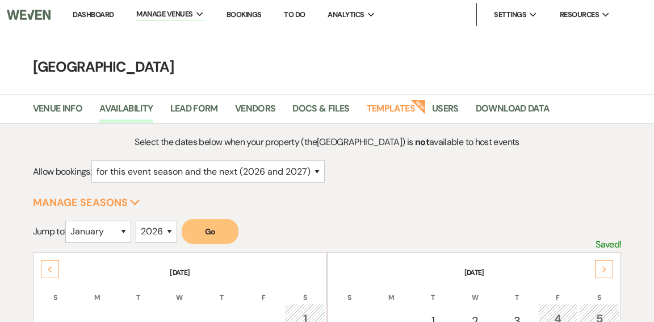
click at [98, 14] on link "Dashboard" at bounding box center [93, 15] width 41 height 10
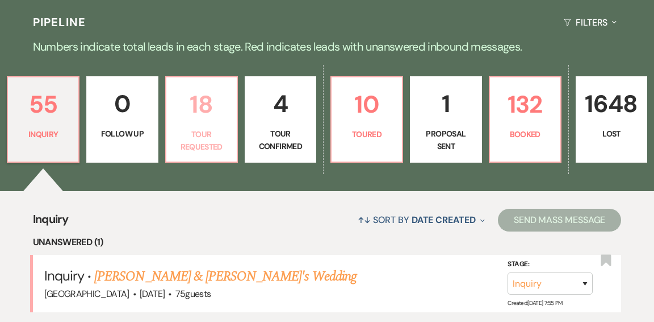
scroll to position [267, 0]
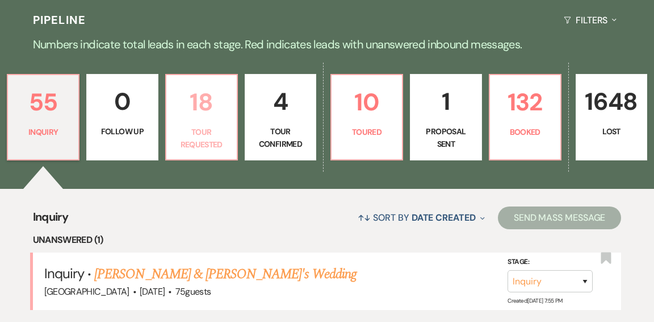
click at [209, 126] on p "Tour Requested" at bounding box center [201, 139] width 57 height 26
select select "2"
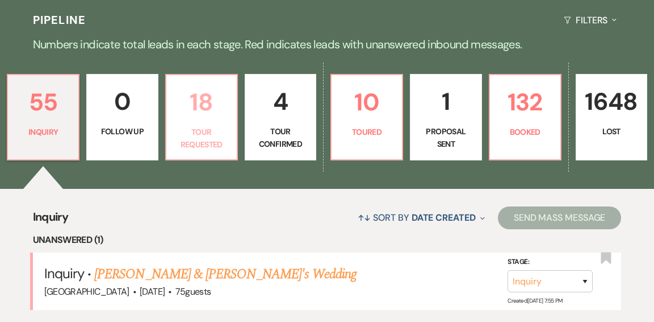
select select "2"
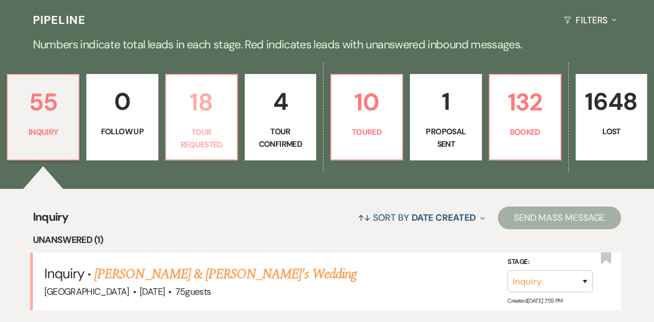
select select "2"
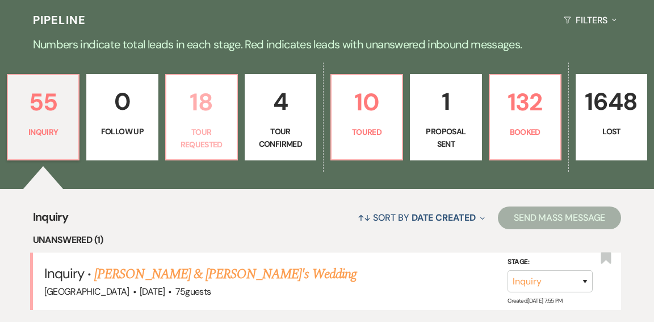
select select "2"
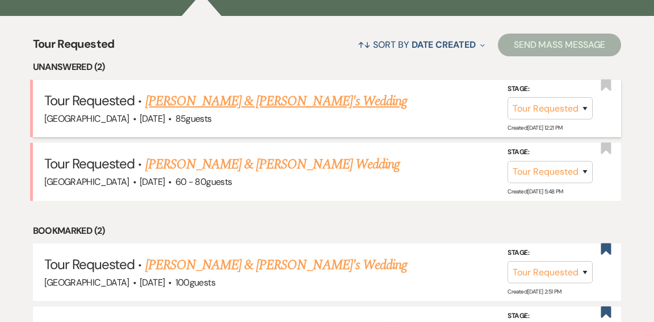
scroll to position [440, 0]
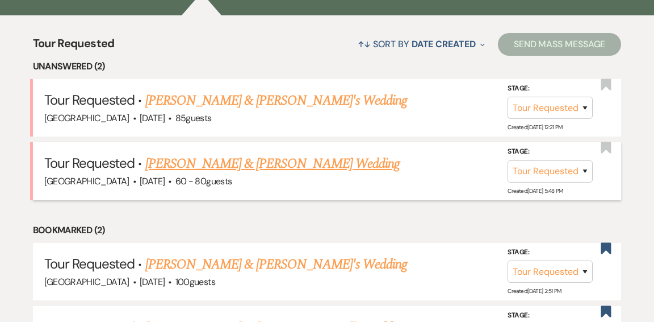
click at [228, 153] on link "David Farrar & Maeve Robertson's Wedding" at bounding box center [272, 163] width 254 height 20
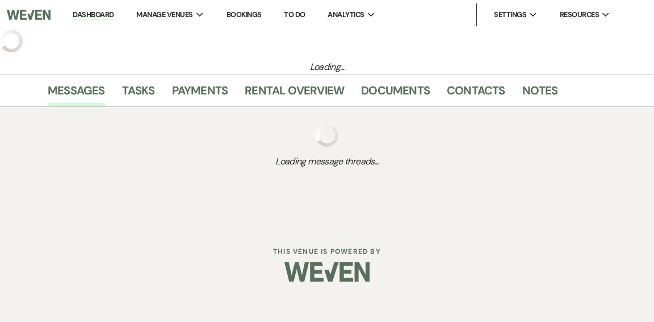
select select "2"
select select "1"
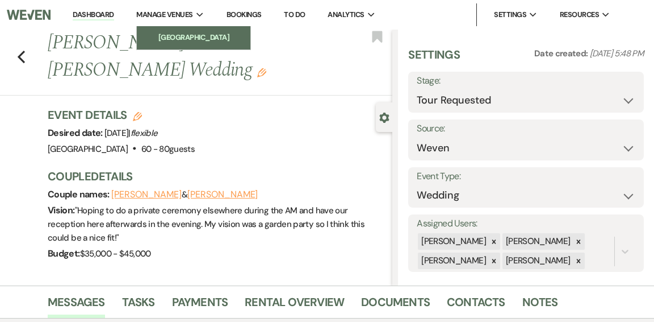
click at [183, 37] on li "[GEOGRAPHIC_DATA]" at bounding box center [194, 37] width 102 height 11
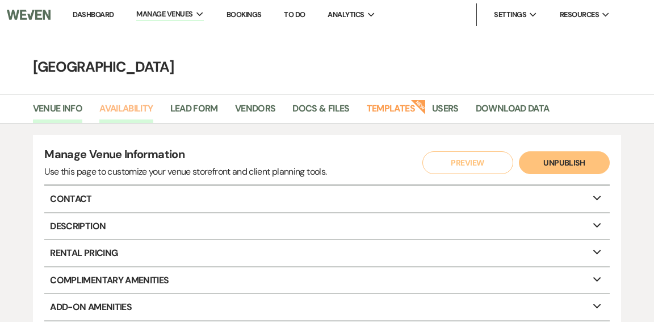
click at [132, 107] on link "Availability" at bounding box center [125, 112] width 53 height 22
select select "2"
select select "2026"
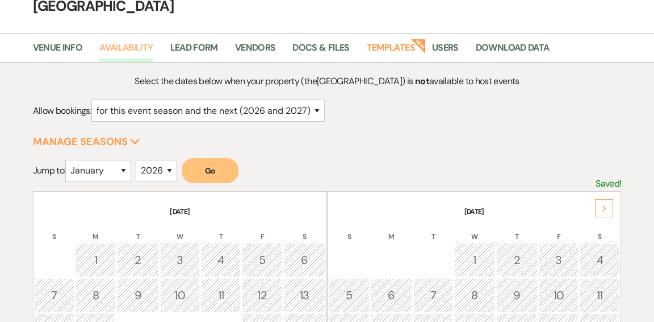
scroll to position [61, 0]
click at [124, 169] on select "January February March April May June July August September October November De…" at bounding box center [98, 170] width 66 height 22
select select "8"
click at [68, 159] on select "January February March April May June July August September October November De…" at bounding box center [98, 170] width 66 height 22
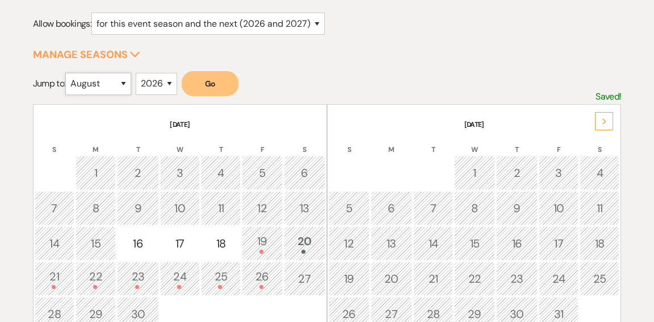
scroll to position [141, 0]
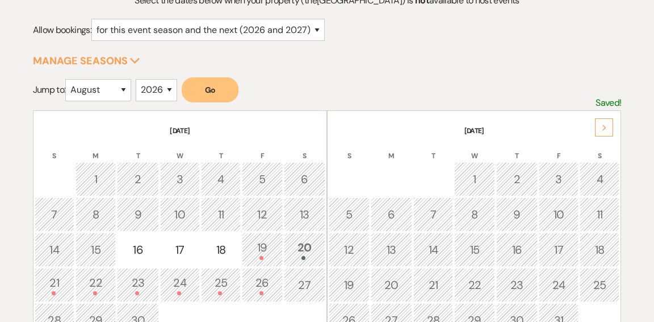
click at [202, 91] on button "Go" at bounding box center [210, 89] width 57 height 25
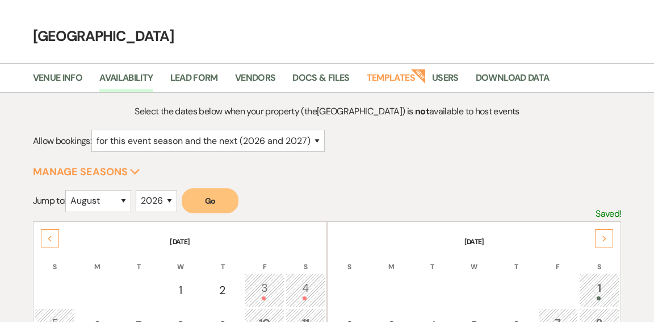
scroll to position [0, 0]
